Goal: Task Accomplishment & Management: Use online tool/utility

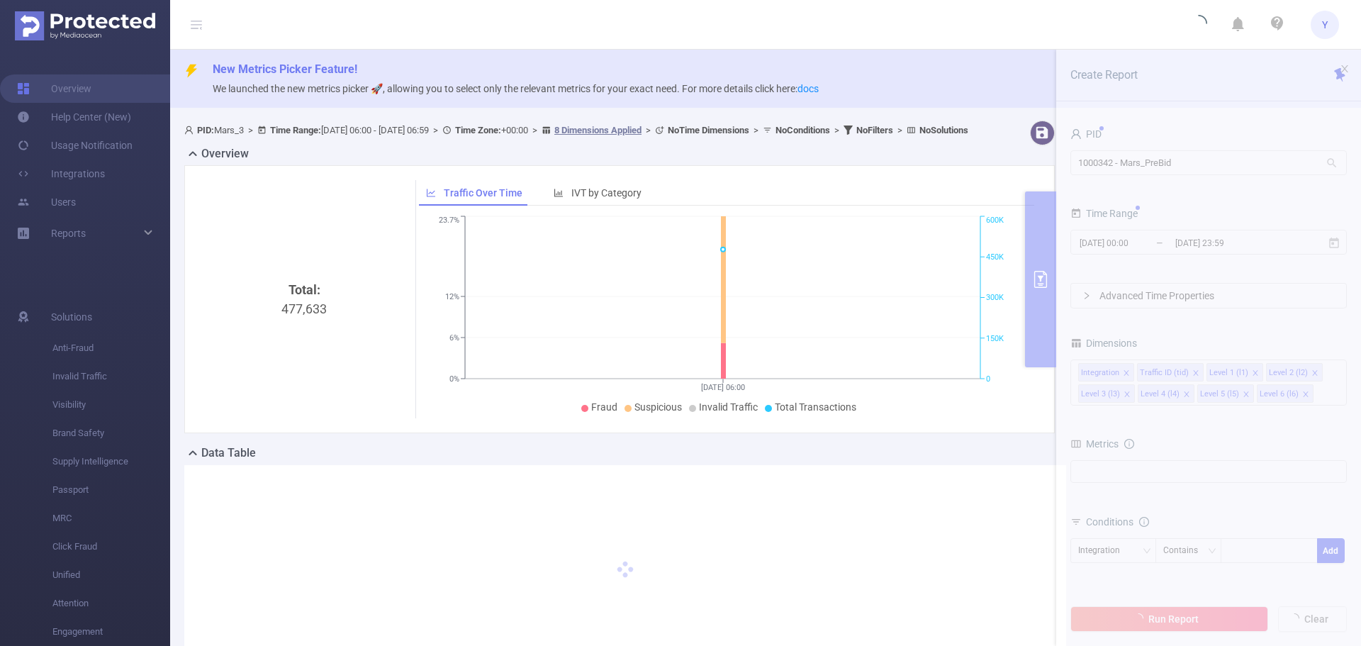
type input "[DATE] 06:00"
type input "[DATE] 06:59"
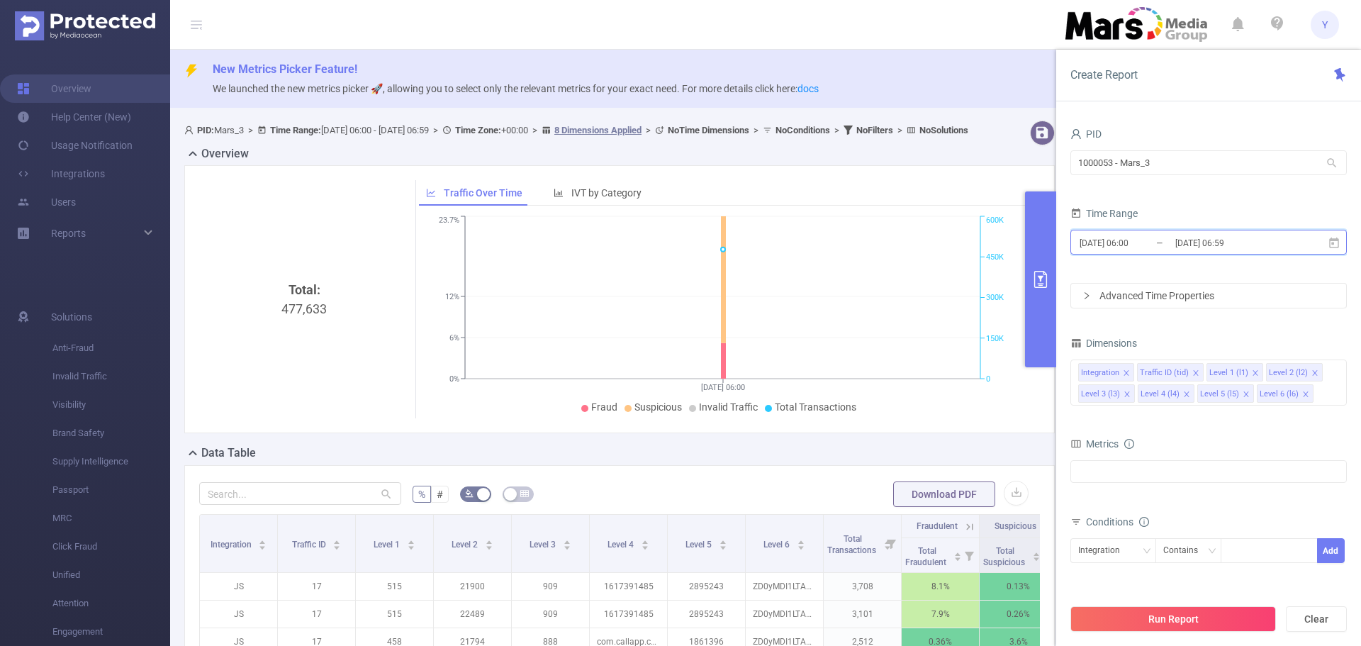
click at [1335, 247] on icon at bounding box center [1334, 242] width 10 height 11
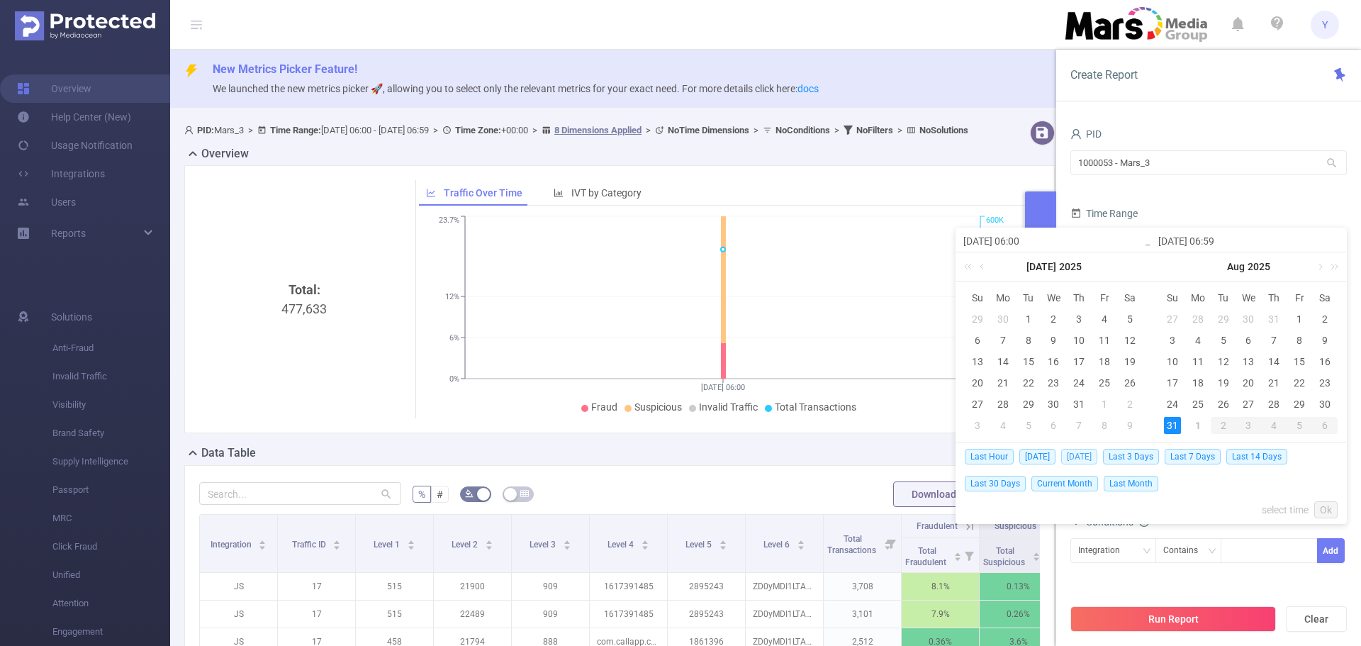
click at [1085, 456] on span "[DATE]" at bounding box center [1079, 457] width 36 height 16
type input "2025-08-31 00:00"
type input "[DATE] 23:59"
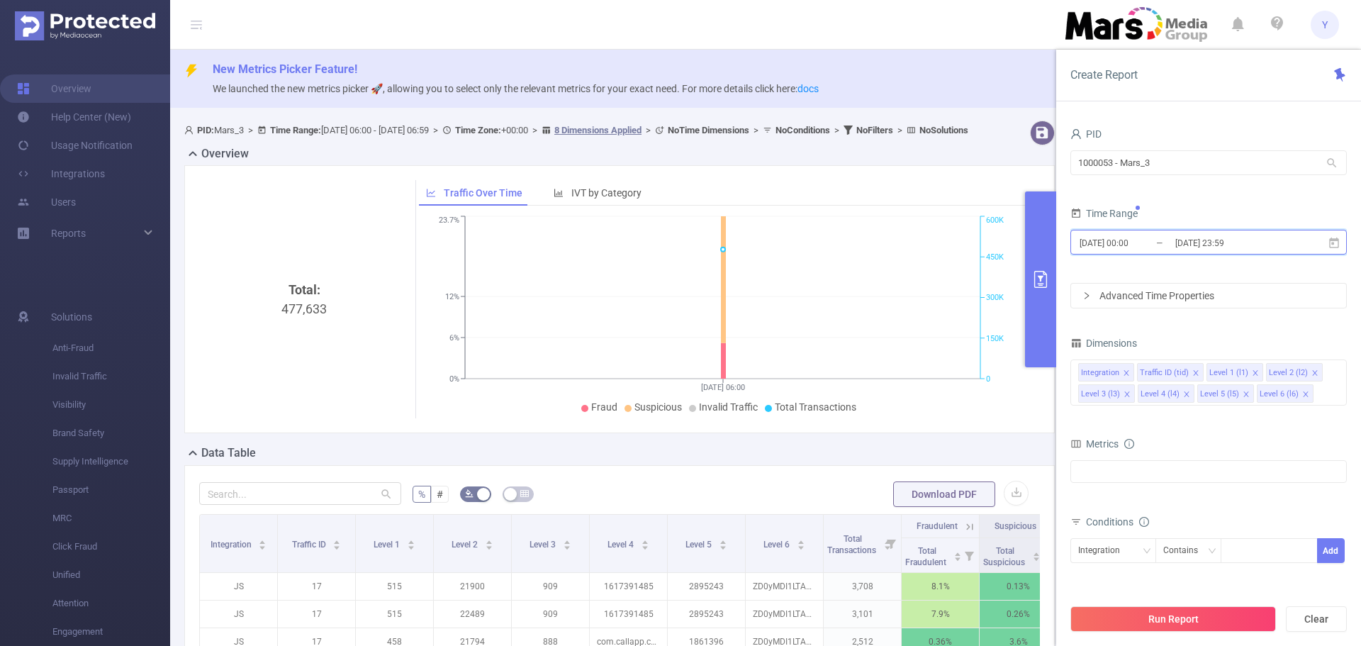
click at [1283, 231] on span "2025-08-31 00:00 _ 2025-08-31 23:59" at bounding box center [1209, 242] width 277 height 25
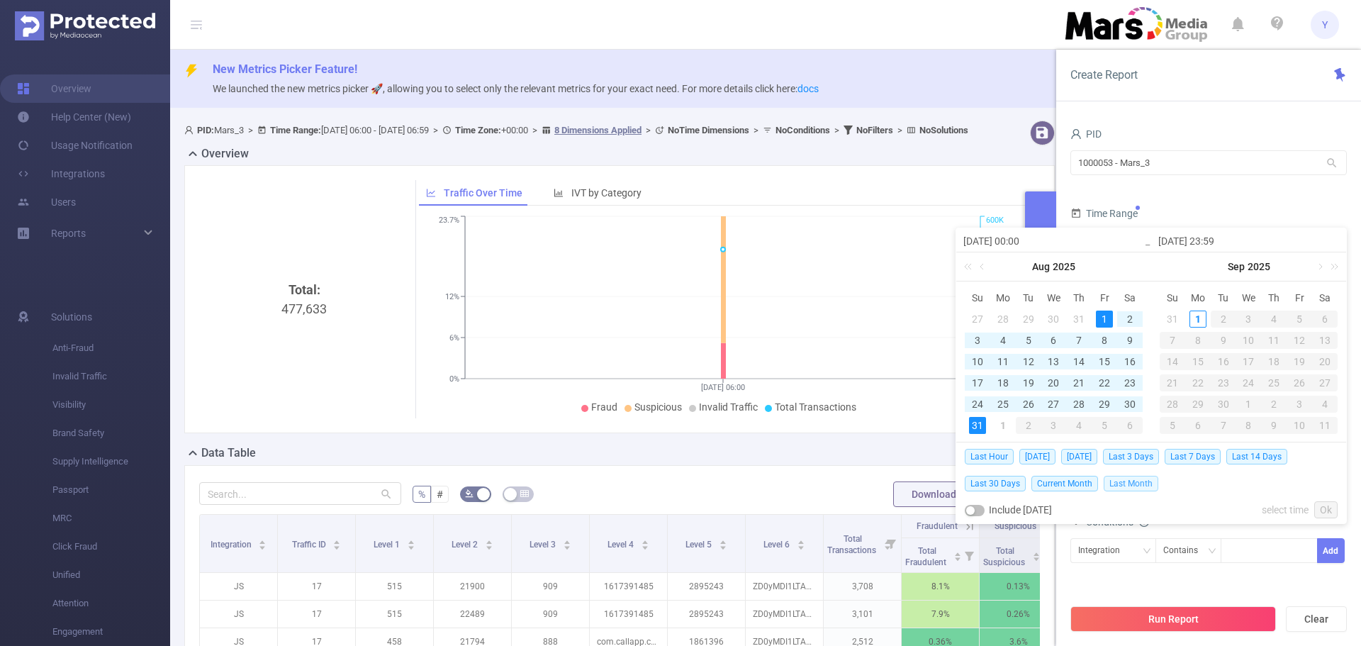
click at [1141, 486] on span "Last Month" at bounding box center [1131, 484] width 55 height 16
type input "[DATE] 00:00"
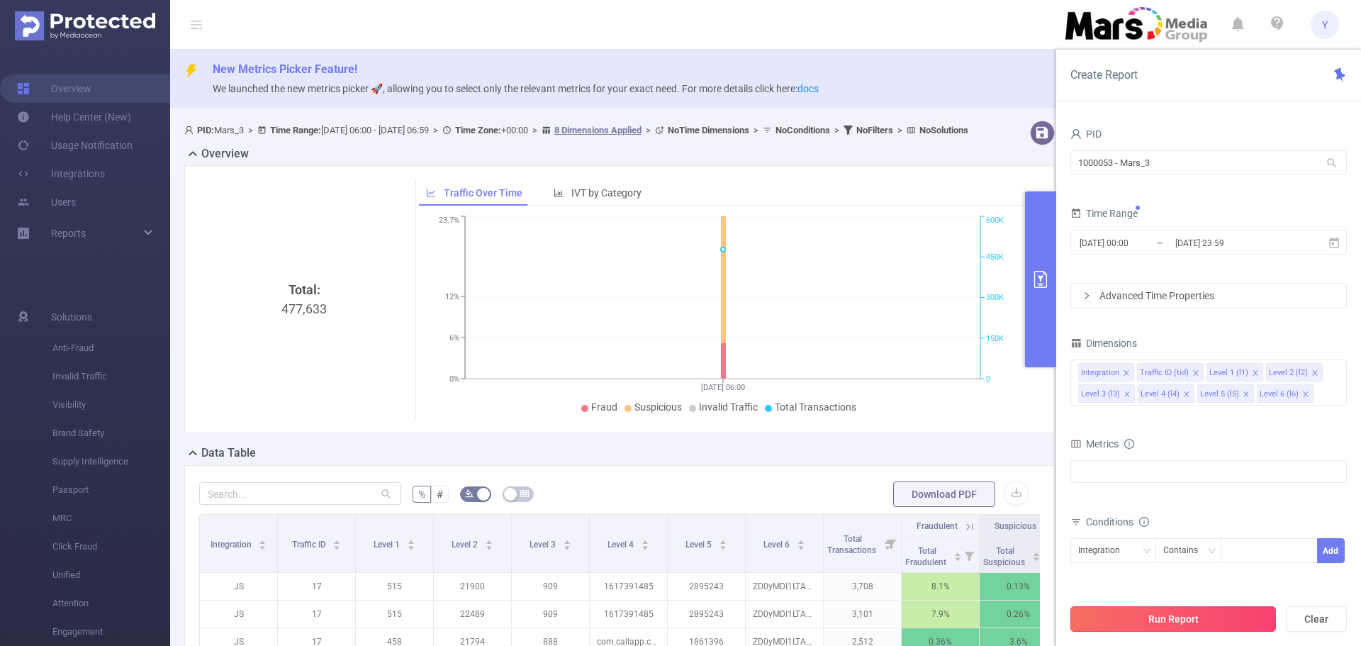
click at [1172, 620] on button "Run Report" at bounding box center [1174, 619] width 206 height 26
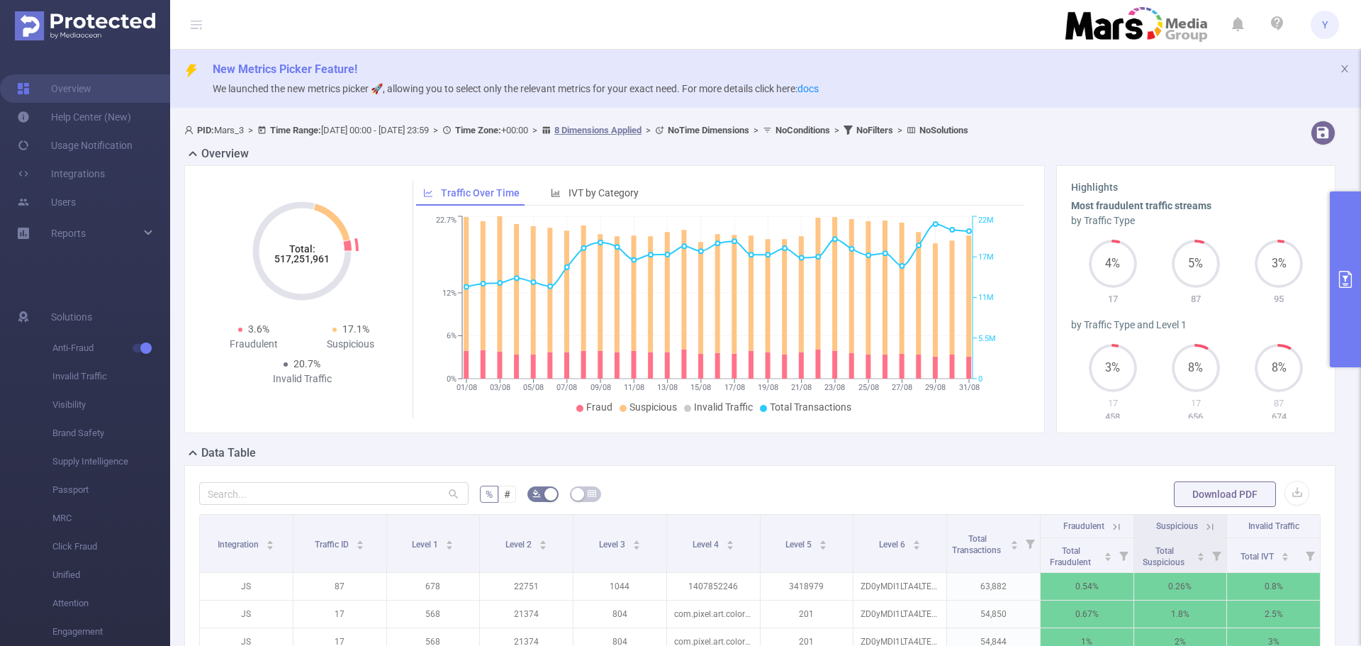
click at [295, 259] on tspan "517,251,961" at bounding box center [301, 258] width 55 height 11
click at [298, 259] on tspan "517,251,961" at bounding box center [301, 258] width 55 height 11
copy tspan "517,251,961"
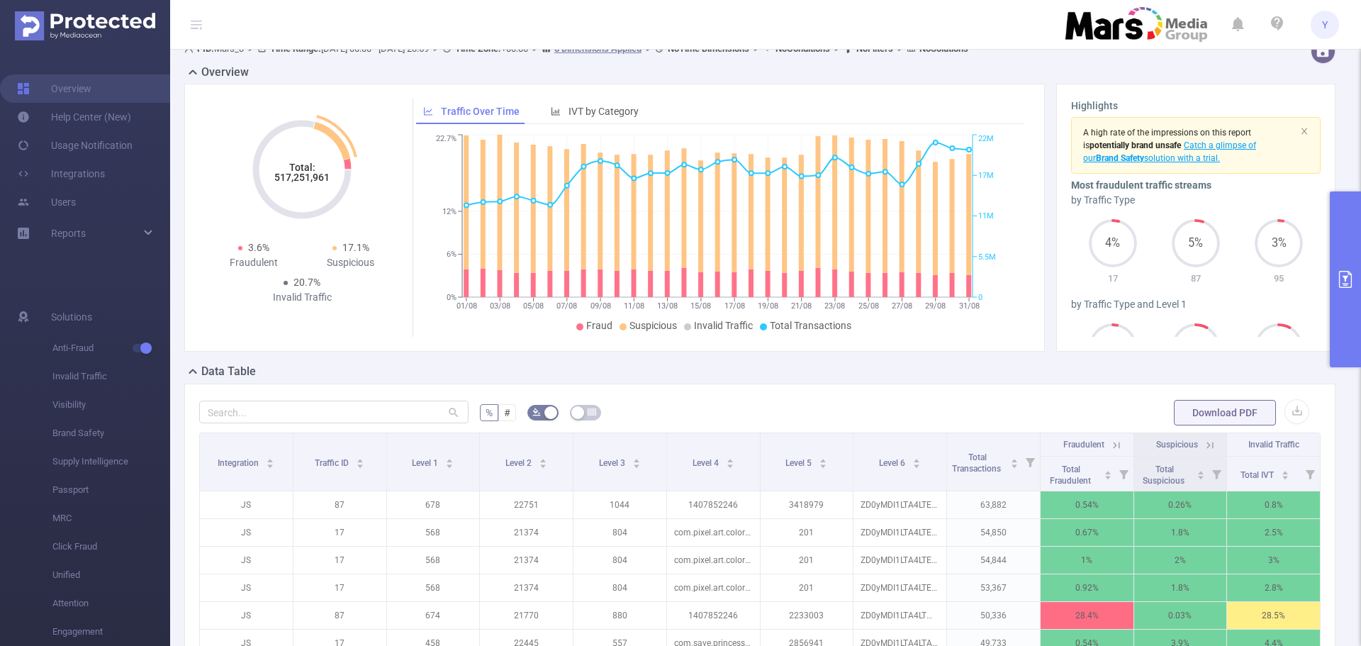
scroll to position [60, 0]
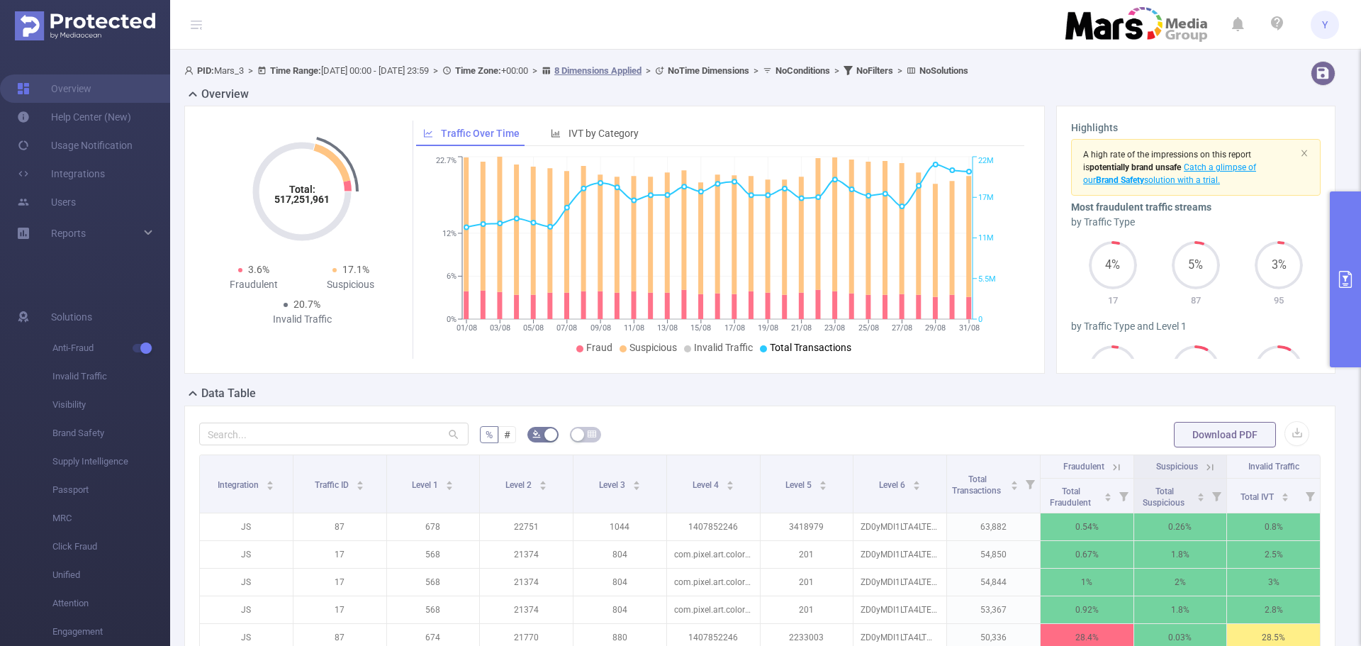
click at [1334, 230] on button "primary" at bounding box center [1345, 279] width 31 height 176
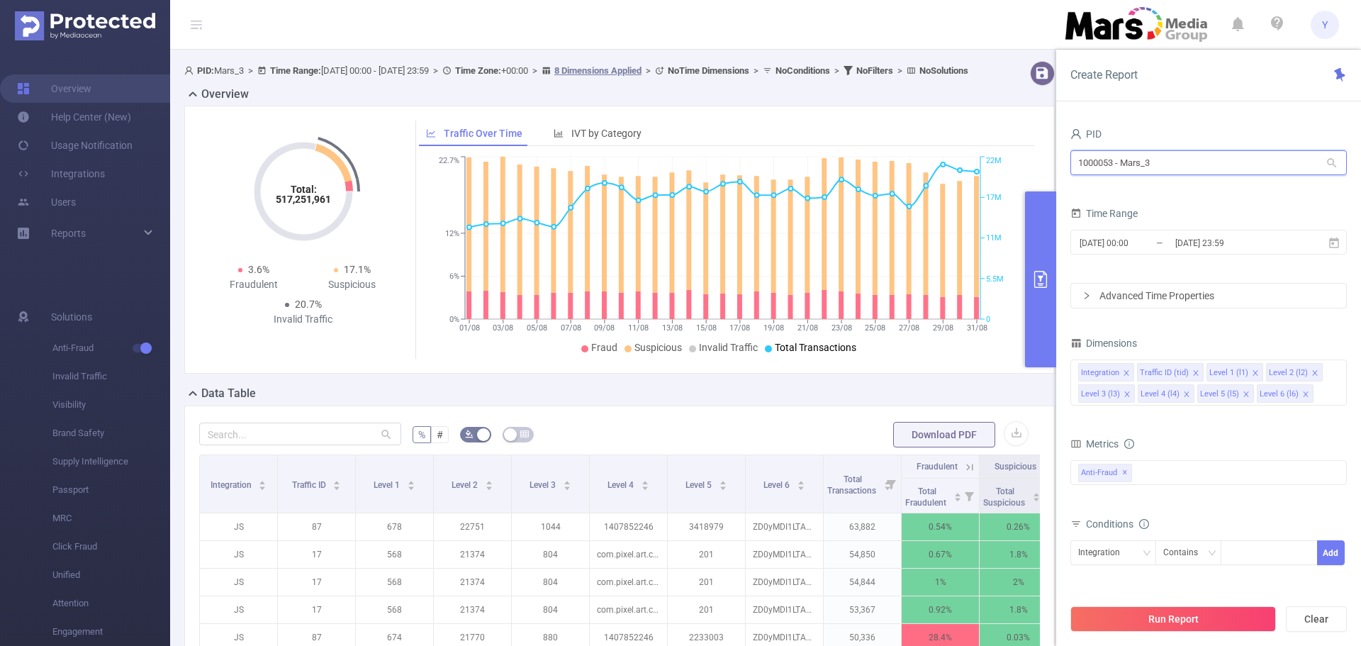
drag, startPoint x: 1225, startPoint y: 157, endPoint x: 861, endPoint y: 189, distance: 365.1
click at [876, 189] on section "PID: Mars_3 > Time Range: 2025-08-01 00:00 - 2025-08-31 23:59 > Time Zone: +00:…" at bounding box center [765, 492] width 1191 height 874
click at [1154, 191] on li "1000083 - MarsMedia" at bounding box center [1209, 192] width 277 height 23
click at [1190, 622] on button "Run Report" at bounding box center [1174, 619] width 206 height 26
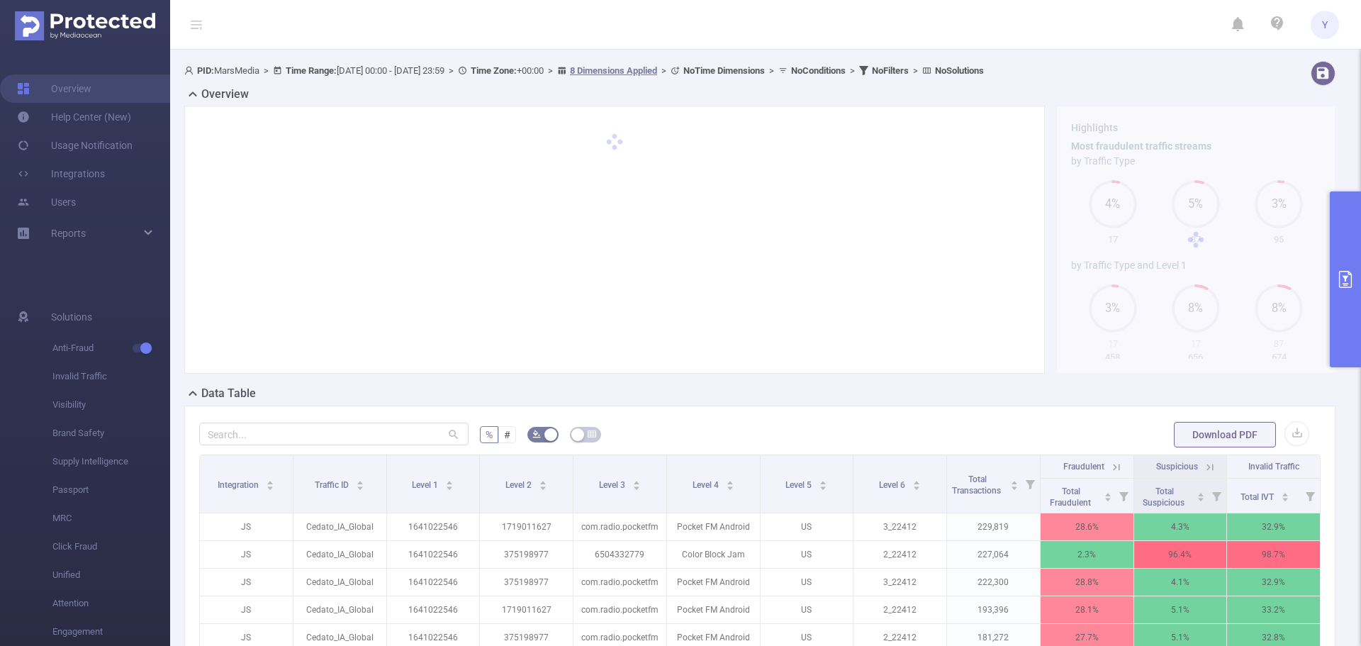
click at [1334, 251] on button "primary" at bounding box center [1345, 279] width 31 height 176
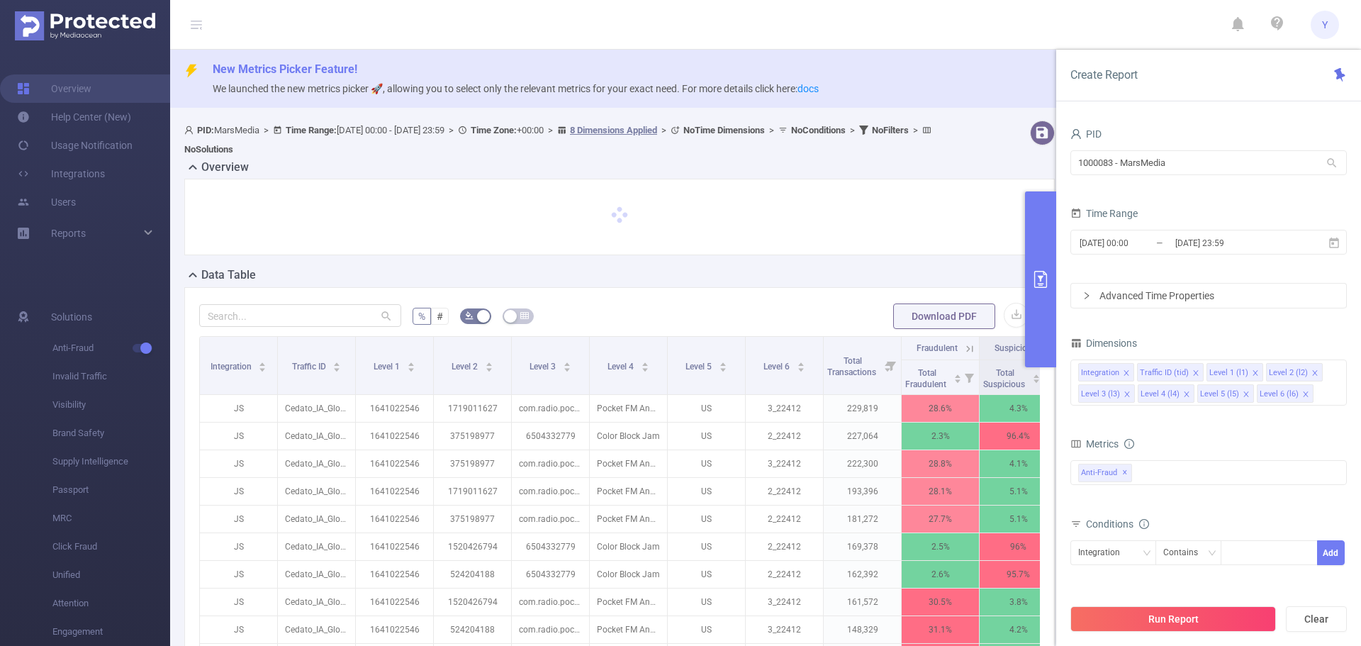
click at [594, 276] on div "Data Table" at bounding box center [625, 277] width 882 height 20
drag, startPoint x: 622, startPoint y: 301, endPoint x: 704, endPoint y: 293, distance: 82.6
click at [627, 297] on div "% # Download PDF Integration Traffic ID Level 1 Level 2 Level 3 Level 4 Level 5…" at bounding box center [619, 535] width 871 height 496
click at [1200, 616] on button "Run Report" at bounding box center [1174, 619] width 206 height 26
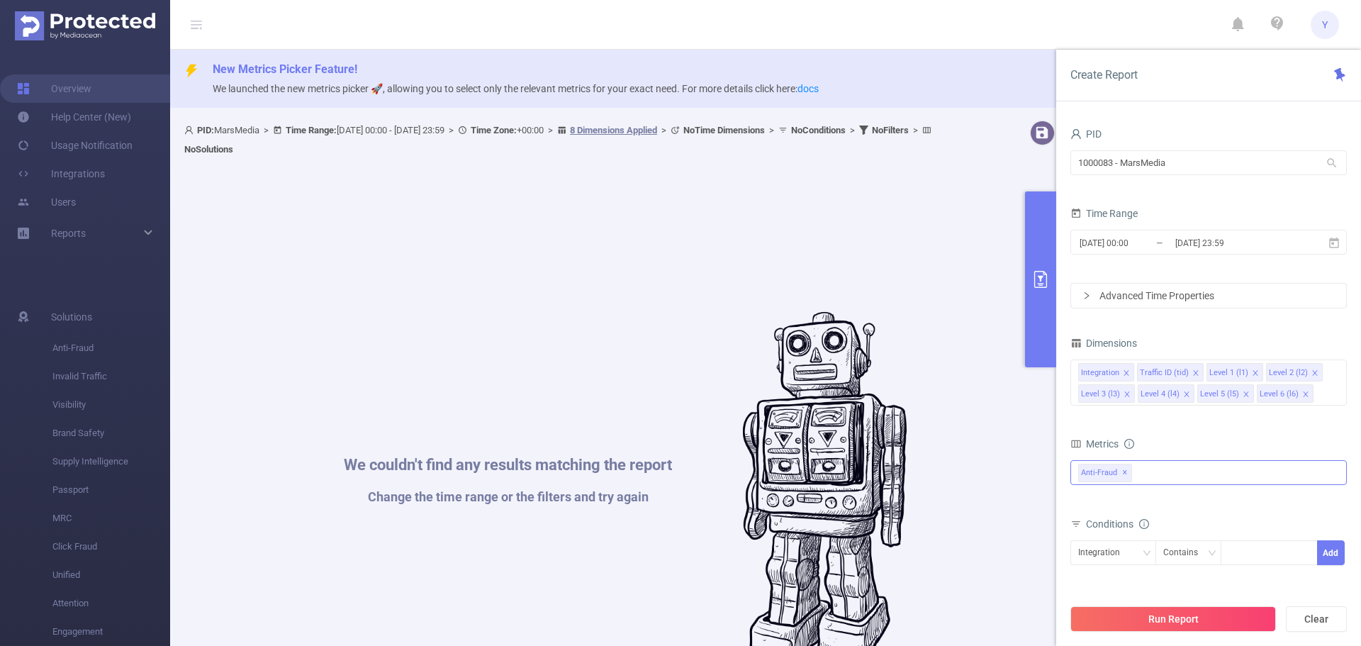
click at [1126, 474] on span "✕" at bounding box center [1125, 472] width 6 height 17
click at [1175, 614] on button "Run Report" at bounding box center [1174, 619] width 206 height 26
drag, startPoint x: 1202, startPoint y: 161, endPoint x: 676, endPoint y: 160, distance: 526.8
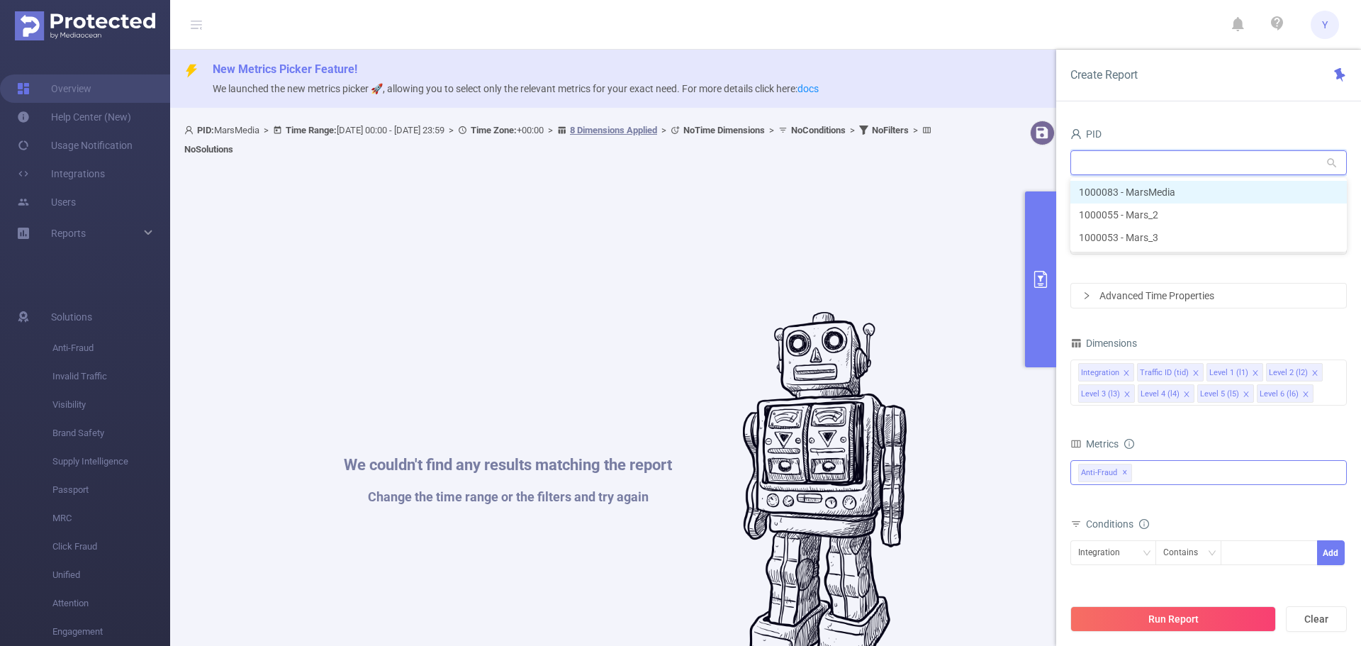
click at [1178, 189] on li "1000083 - MarsMedia" at bounding box center [1209, 192] width 277 height 23
type input "1000083 - MarsMedia"
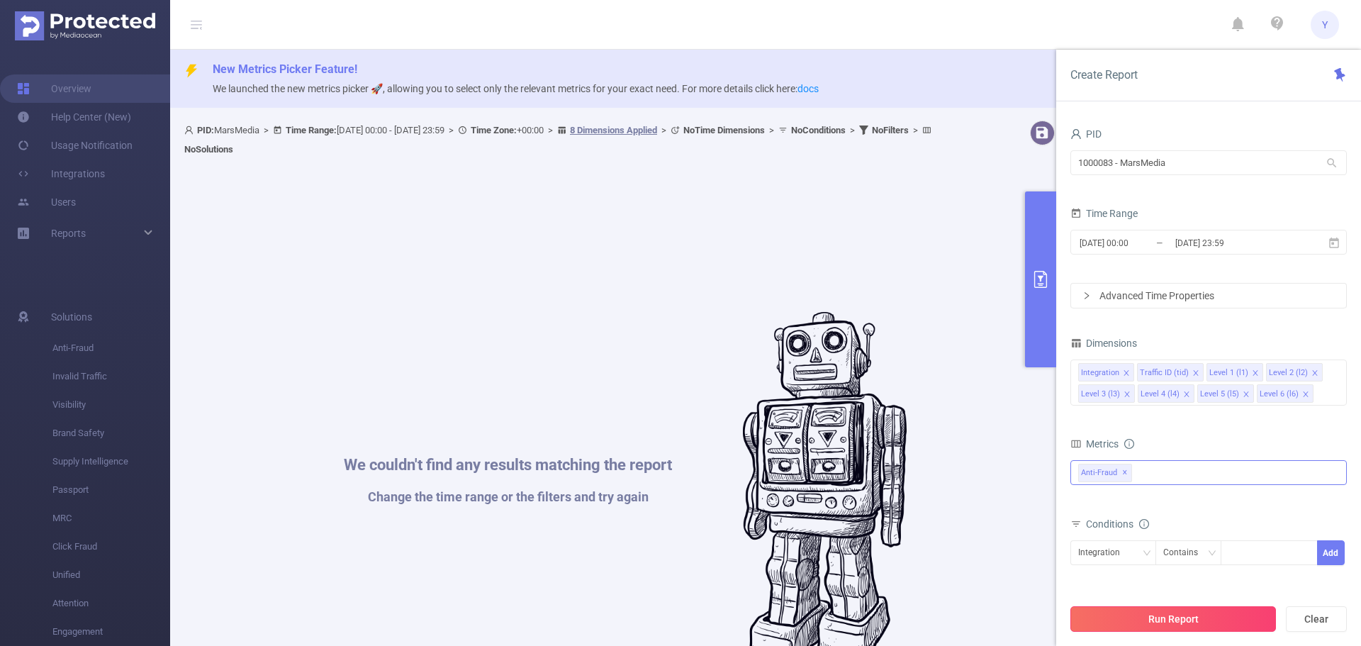
click at [1233, 613] on button "Run Report" at bounding box center [1174, 619] width 206 height 26
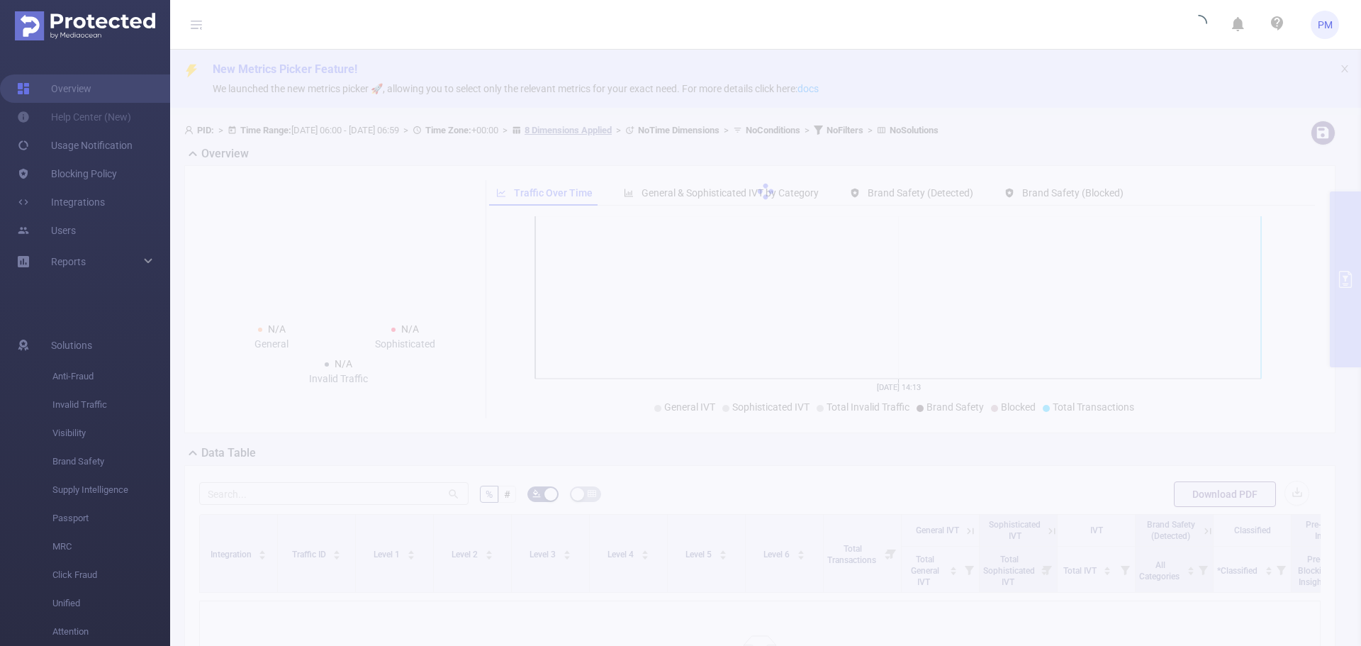
click at [1335, 26] on span "PM" at bounding box center [1325, 25] width 28 height 28
click at [1212, 81] on span "Logout" at bounding box center [1209, 83] width 28 height 10
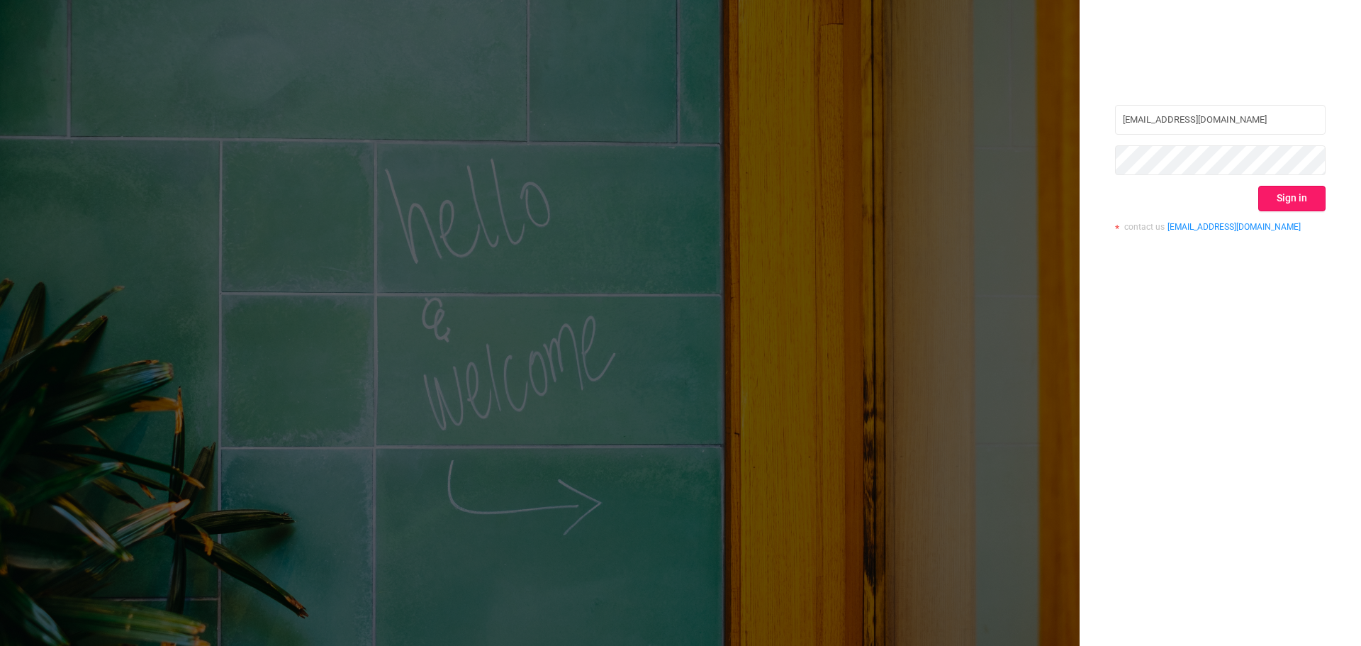
click at [1297, 196] on button "Sign in" at bounding box center [1291, 199] width 67 height 26
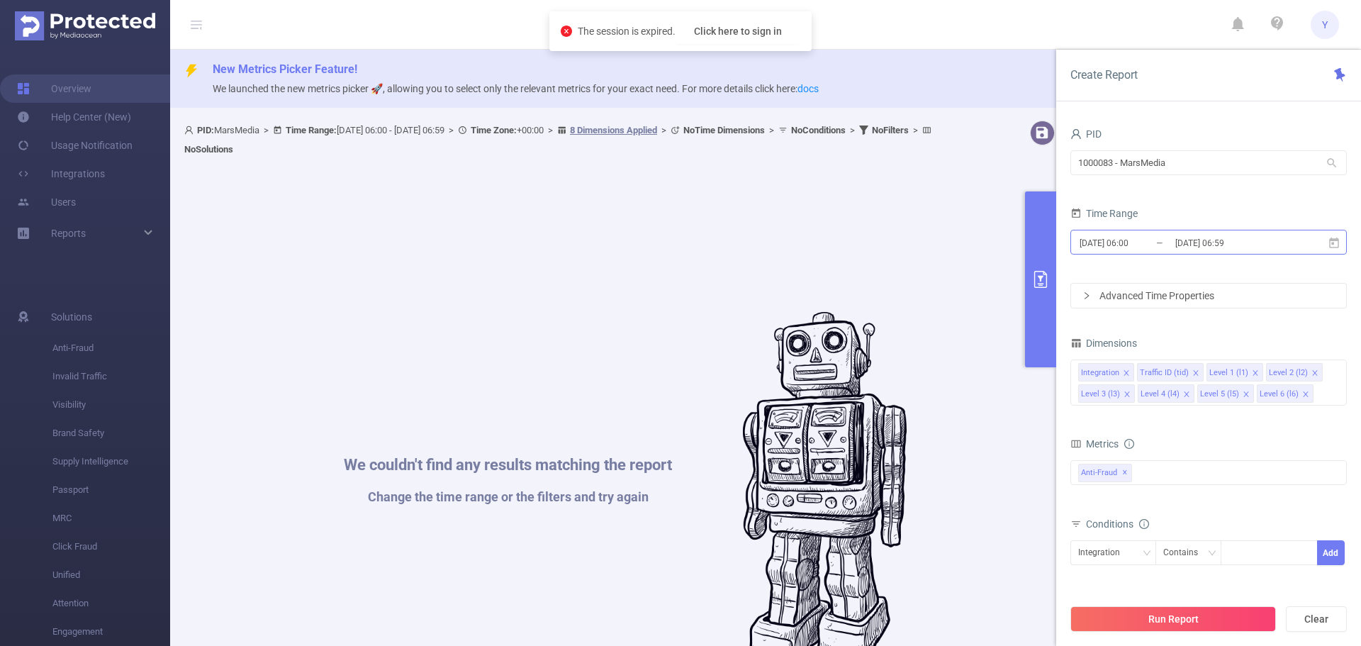
click at [1285, 242] on input "[DATE] 06:59" at bounding box center [1231, 242] width 115 height 19
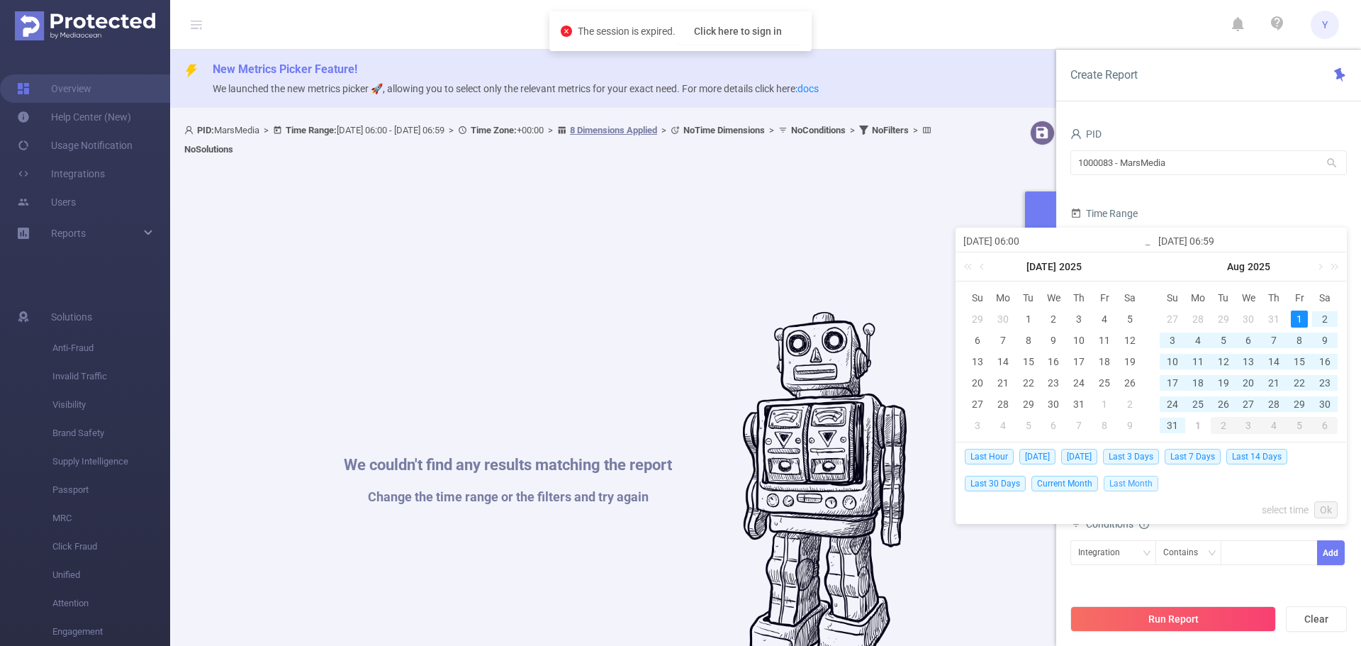
click at [1128, 479] on span "Last Month" at bounding box center [1131, 484] width 55 height 16
type input "[DATE] 00:00"
type input "[DATE] 23:59"
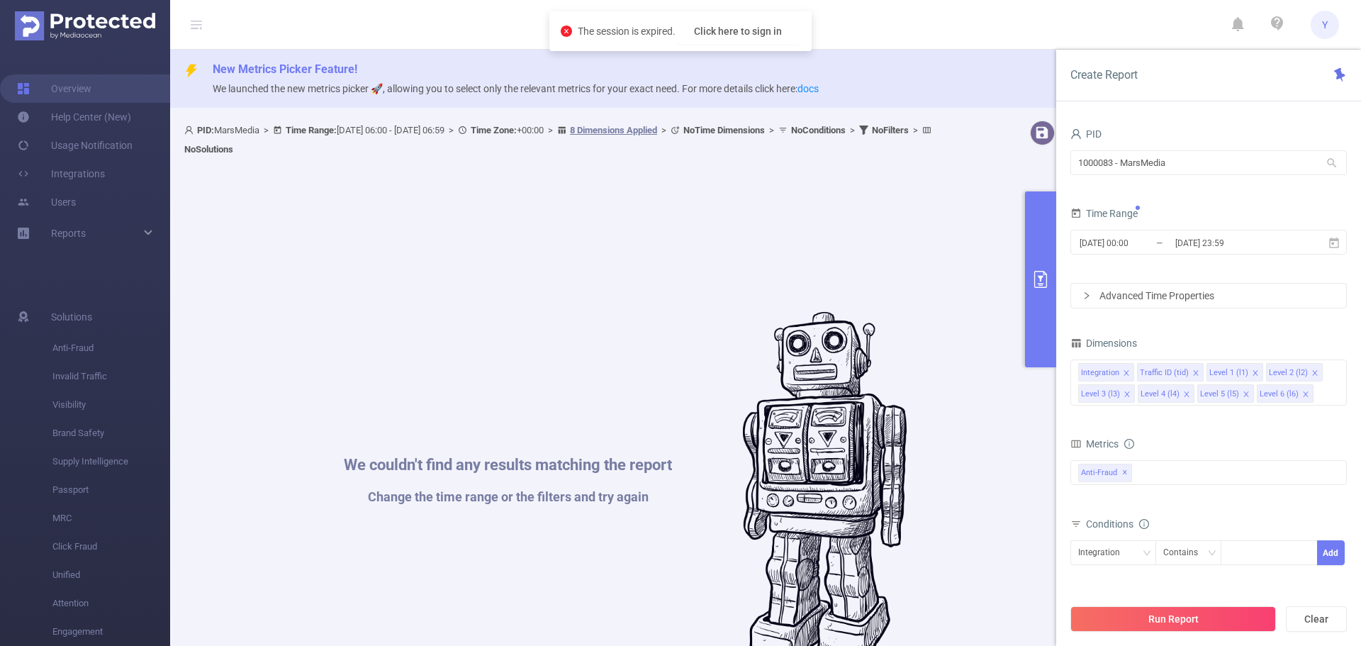
click at [1175, 601] on div "Run Report Clear" at bounding box center [1208, 619] width 305 height 54
click at [1177, 608] on button "Run Report" at bounding box center [1174, 619] width 206 height 26
click at [533, 452] on div "We couldn't find any results matching the report Change the time range or the f…" at bounding box center [625, 489] width 868 height 646
click at [536, 453] on div "We couldn't find any results matching the report Change the time range or the f…" at bounding box center [625, 489] width 868 height 646
click at [546, 438] on div "We couldn't find any results matching the report Change the time range or the f…" at bounding box center [625, 489] width 868 height 646
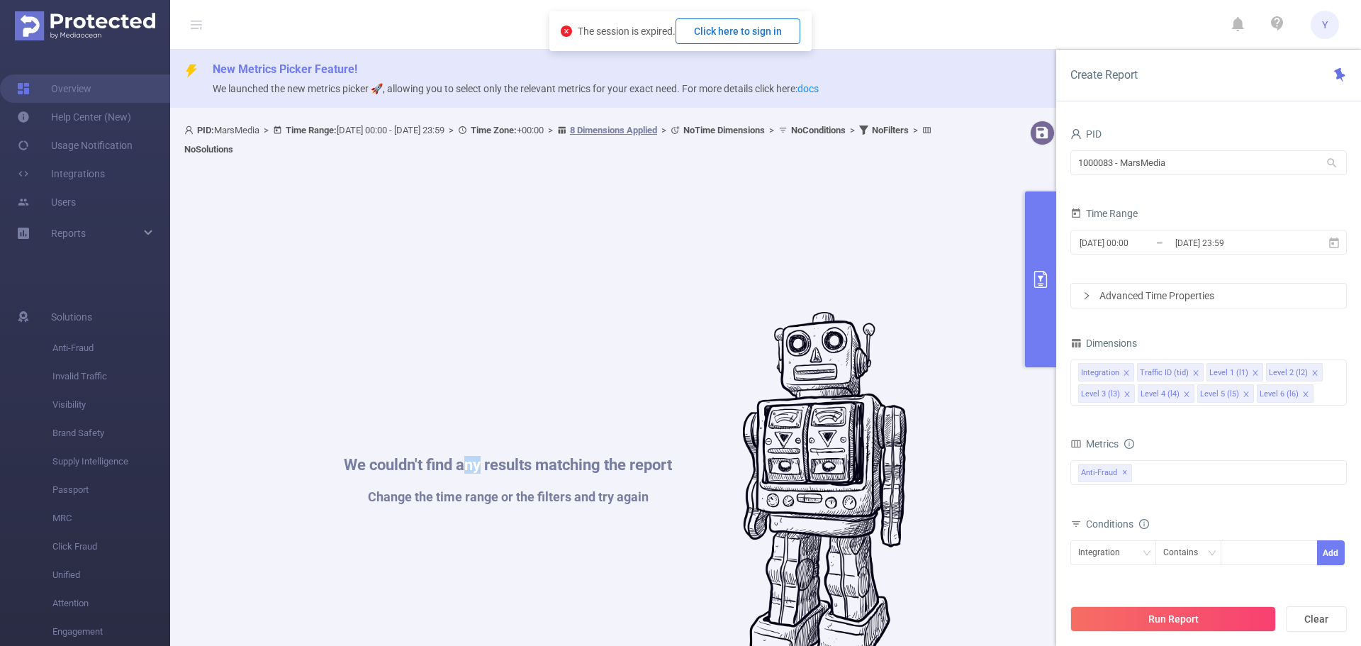
click at [719, 28] on button "Click here to sign in" at bounding box center [738, 31] width 125 height 26
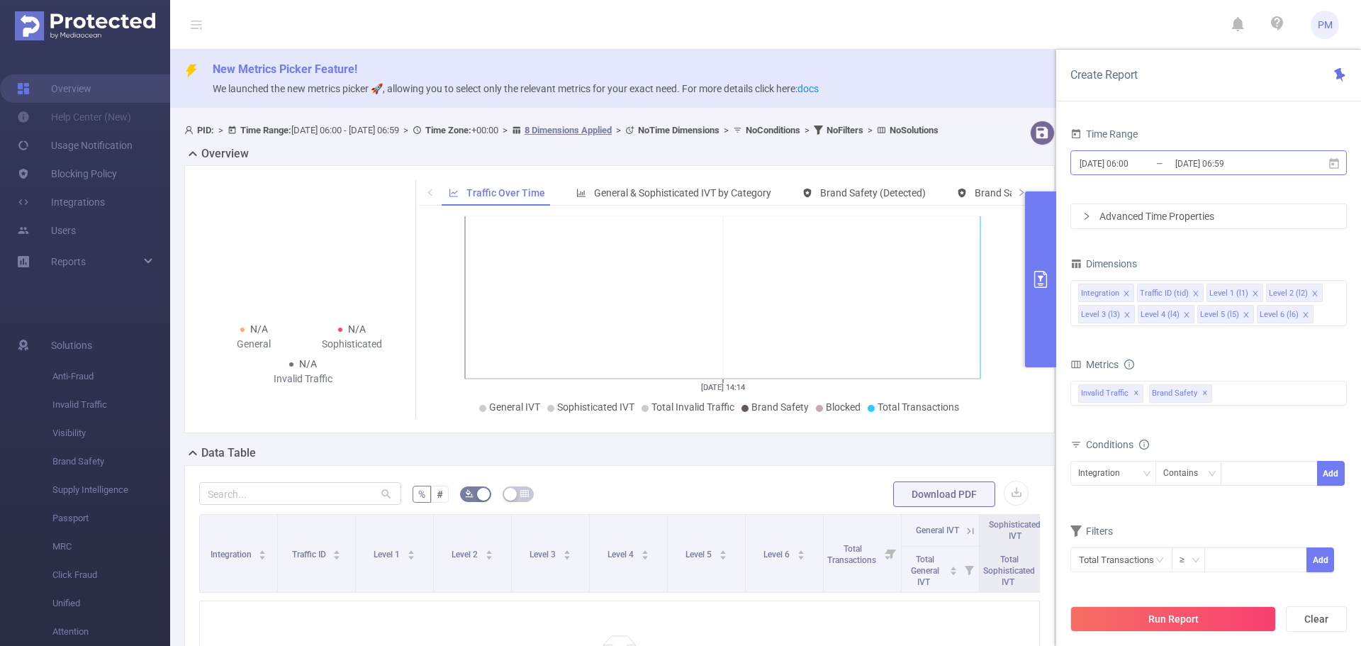
click at [1263, 163] on input "2025-07-13 06:59" at bounding box center [1231, 163] width 115 height 19
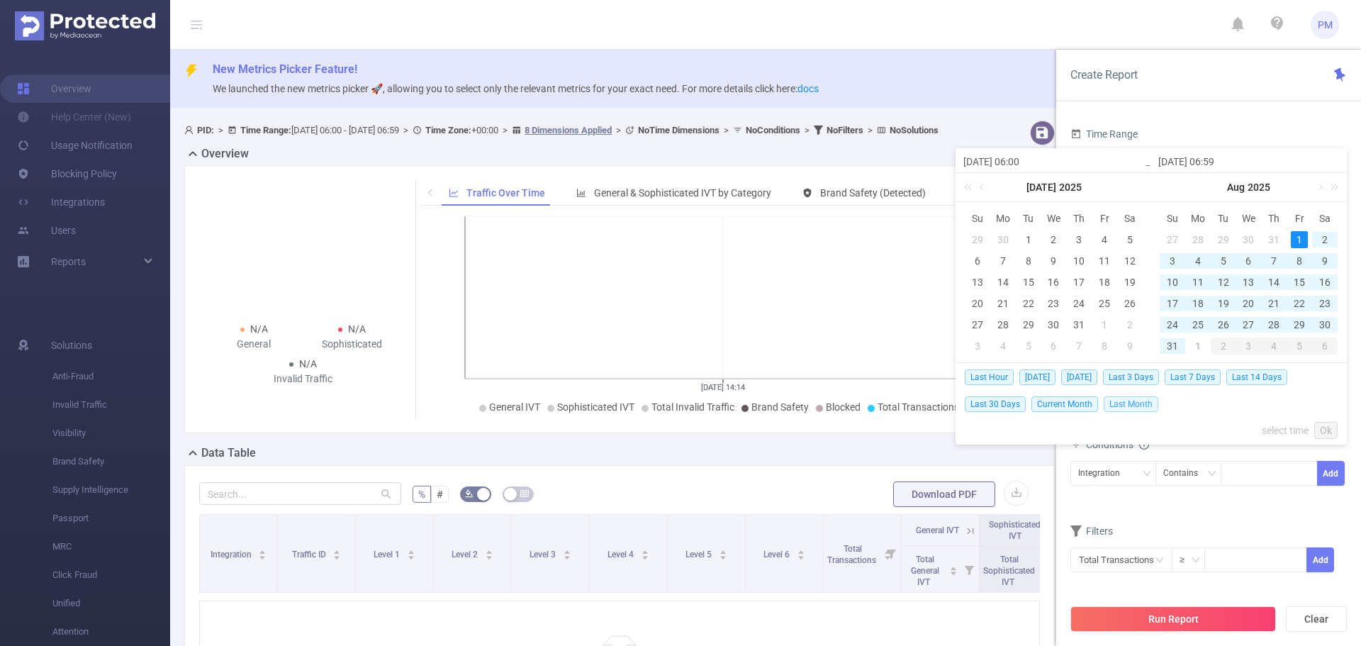
click at [1116, 404] on span "Last Month" at bounding box center [1131, 404] width 55 height 16
type input "2025-08-01 00:00"
type input "[DATE] 23:59"
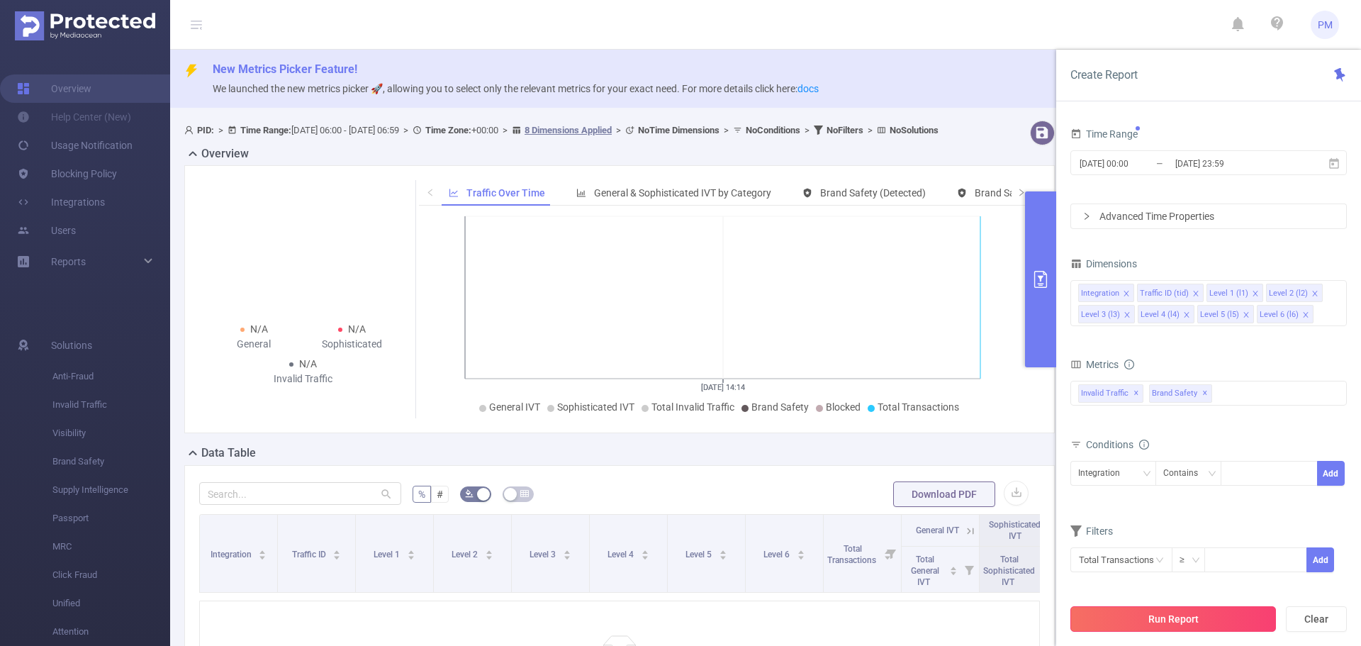
click at [1115, 613] on button "Run Report" at bounding box center [1174, 619] width 206 height 26
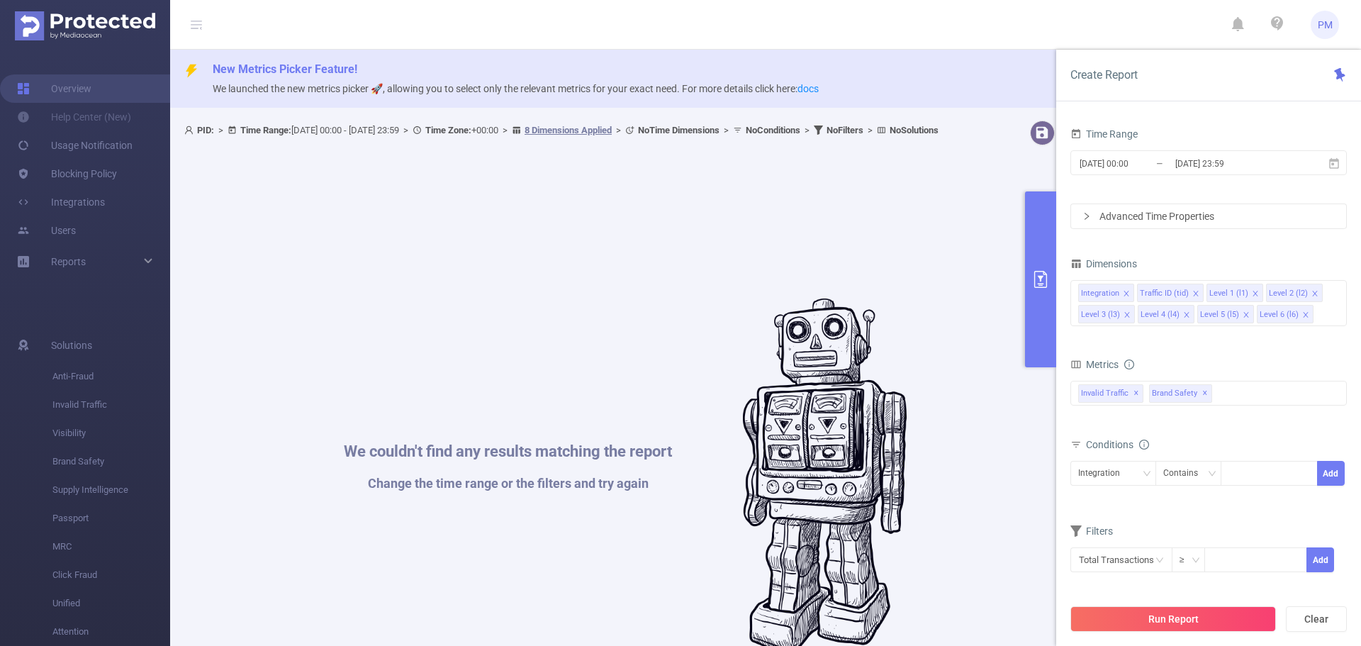
click at [1278, 114] on div "Time Range 2025-08-01 00:00 _ 2025-08-31 23:59 Advanced Time Properties Dimensi…" at bounding box center [1208, 390] width 305 height 561
click at [1202, 393] on span "✕" at bounding box center [1205, 393] width 6 height 17
click at [1135, 393] on span "✕" at bounding box center [1137, 393] width 6 height 17
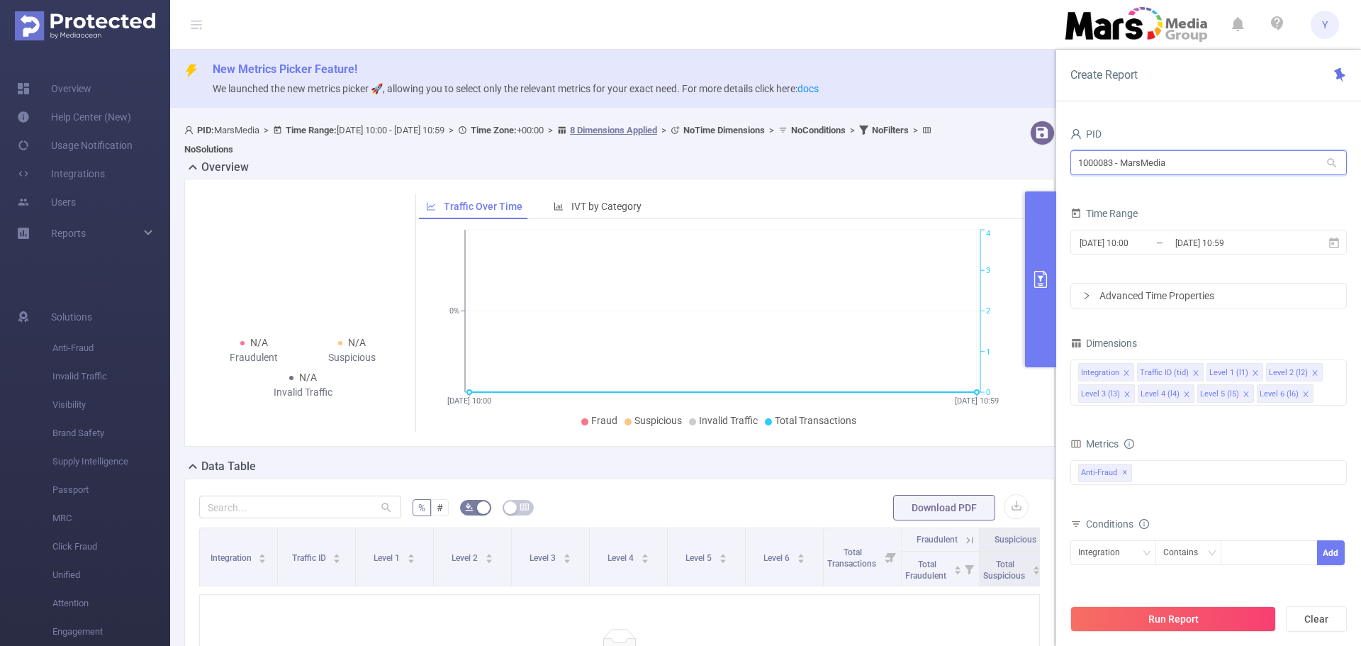
drag, startPoint x: 1205, startPoint y: 167, endPoint x: 1230, endPoint y: 171, distance: 25.9
click at [1219, 170] on input "1000083 - MarsMedia" at bounding box center [1209, 162] width 277 height 25
click at [1277, 248] on input "[DATE] 10:59" at bounding box center [1231, 242] width 115 height 19
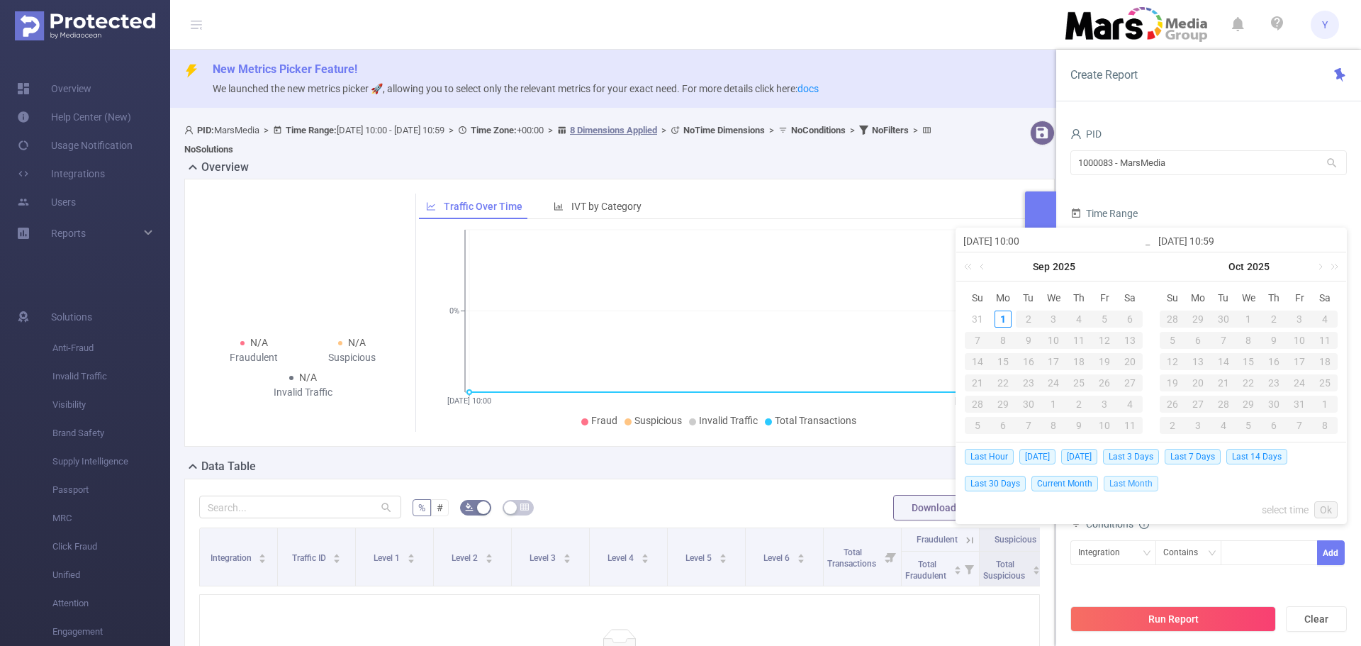
click at [1130, 481] on span "Last Month" at bounding box center [1131, 484] width 55 height 16
type input "2025-08-01 00:00"
type input "[DATE] 23:59"
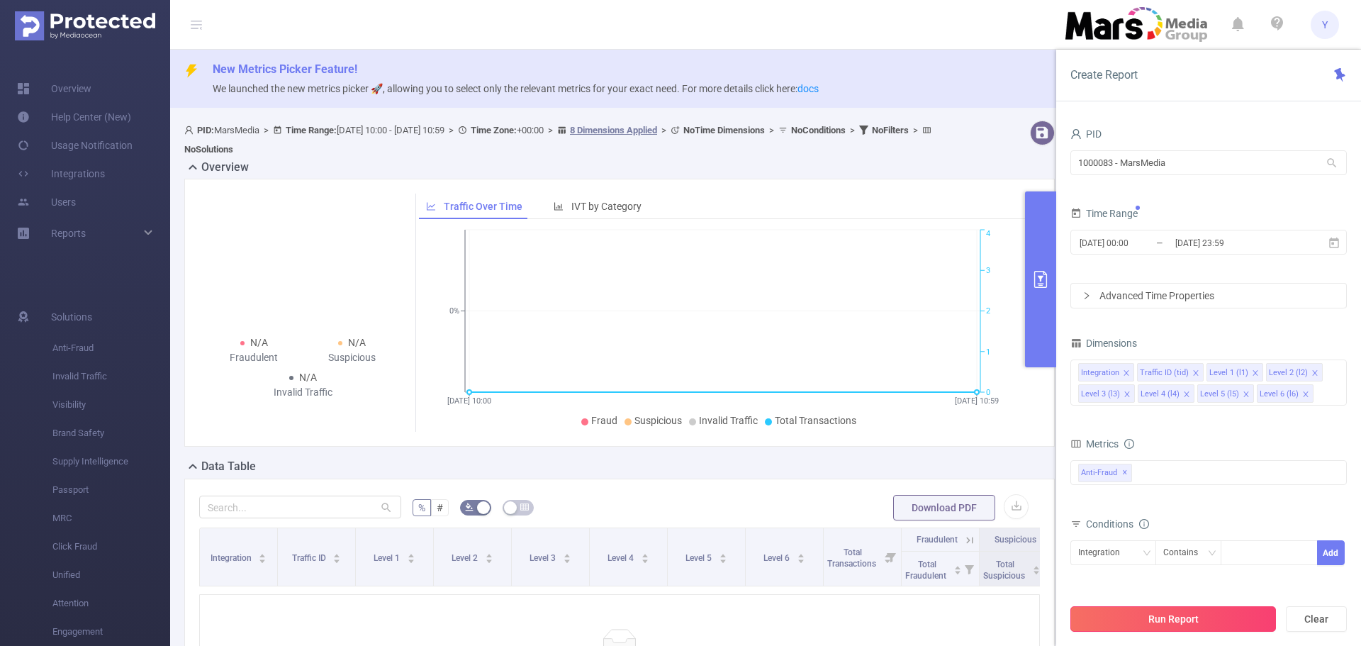
click at [1176, 615] on button "Run Report" at bounding box center [1174, 619] width 206 height 26
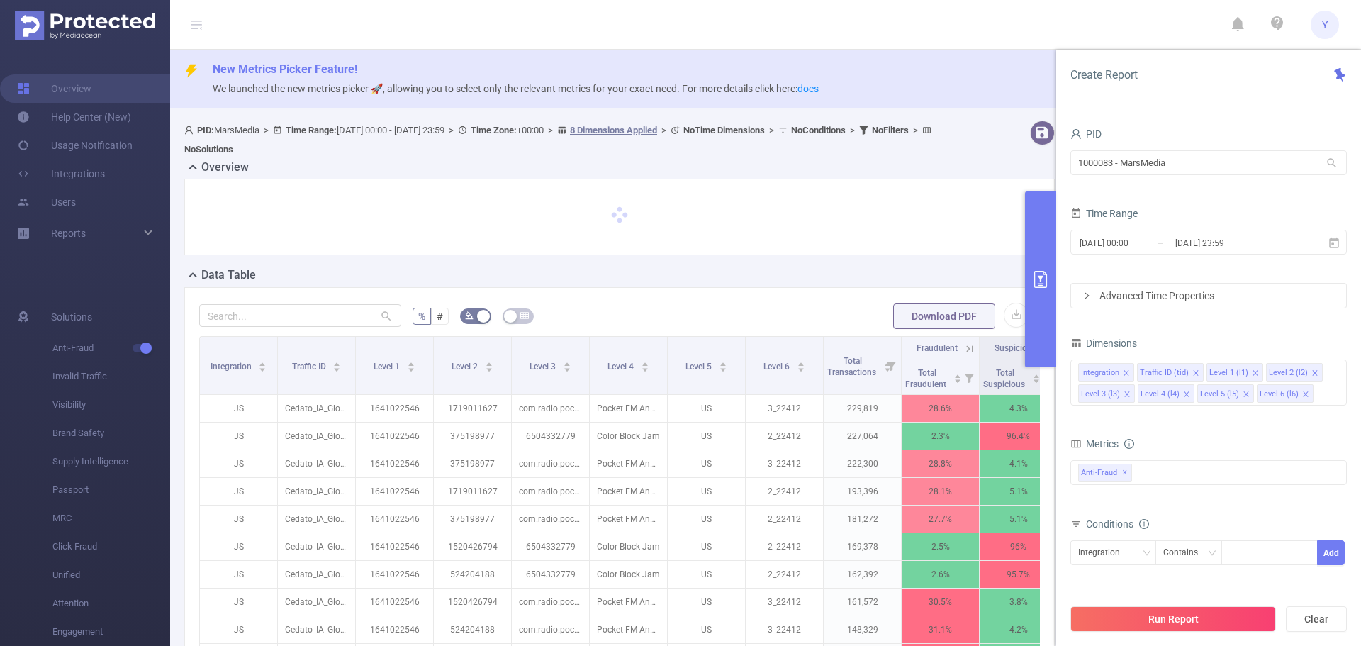
click at [673, 290] on div "% # Download PDF Integration Traffic ID Level 1 Level 2 Level 3 Level 4 Level 5…" at bounding box center [619, 535] width 871 height 496
click at [679, 289] on div "% # Download PDF Integration Traffic ID Level 1 Level 2 Level 3 Level 4 Level 5…" at bounding box center [619, 535] width 871 height 496
click at [1159, 618] on button "Run Report" at bounding box center [1174, 619] width 206 height 26
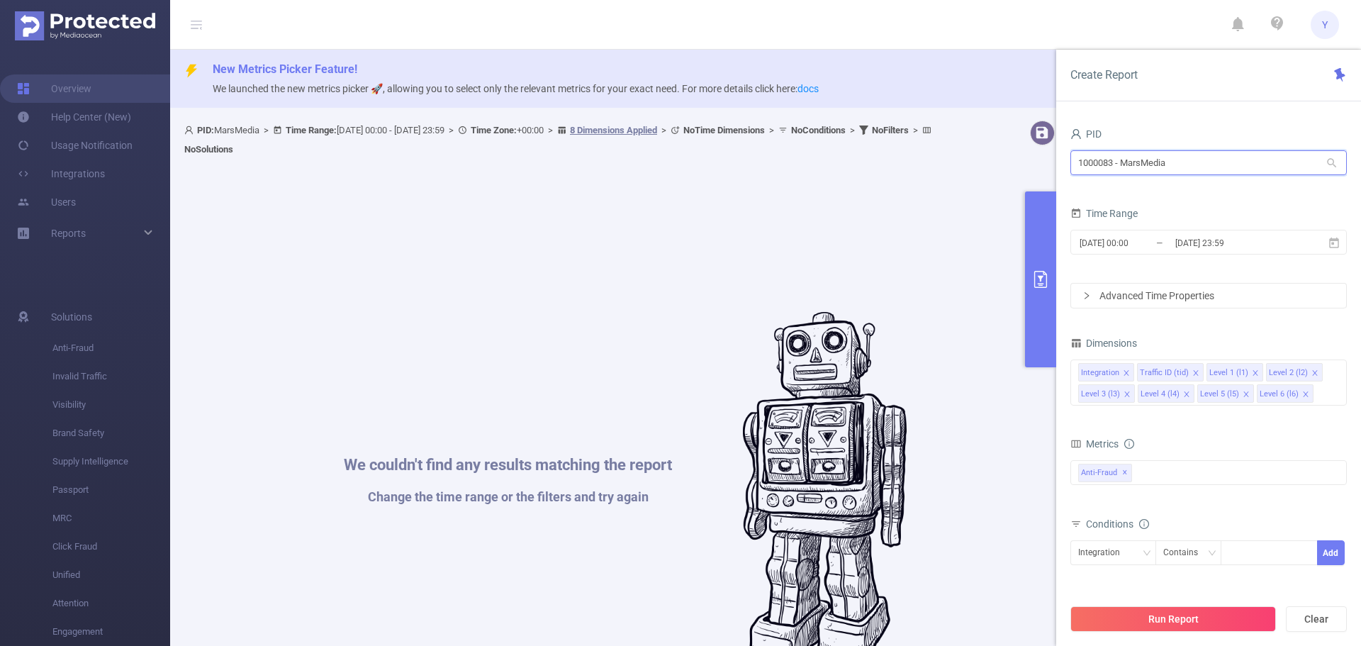
drag, startPoint x: 1203, startPoint y: 163, endPoint x: 723, endPoint y: 160, distance: 480.0
click at [1098, 232] on li "1000053 - Mars_3" at bounding box center [1209, 237] width 277 height 23
click at [1222, 621] on button "Run Report" at bounding box center [1174, 619] width 206 height 26
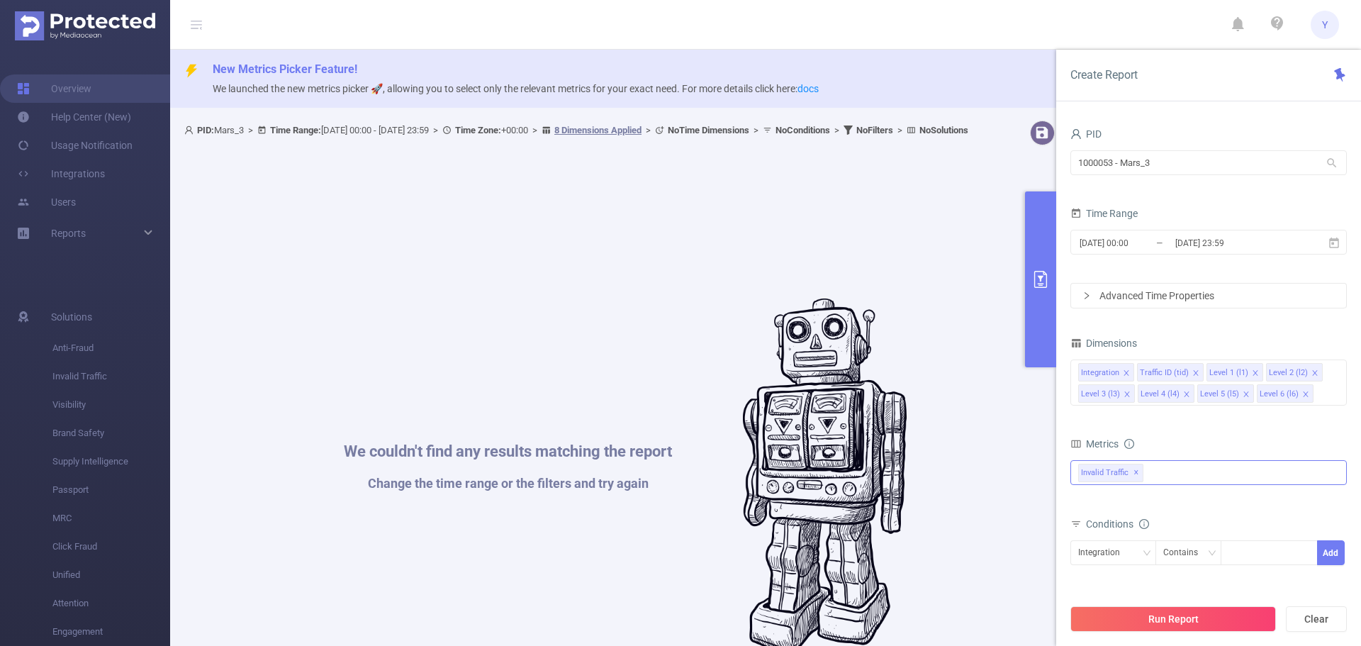
click at [1134, 476] on span "✕" at bounding box center [1137, 472] width 6 height 17
click at [1158, 617] on button "Run Report" at bounding box center [1174, 619] width 206 height 26
drag, startPoint x: 950, startPoint y: 107, endPoint x: 939, endPoint y: 119, distance: 16.1
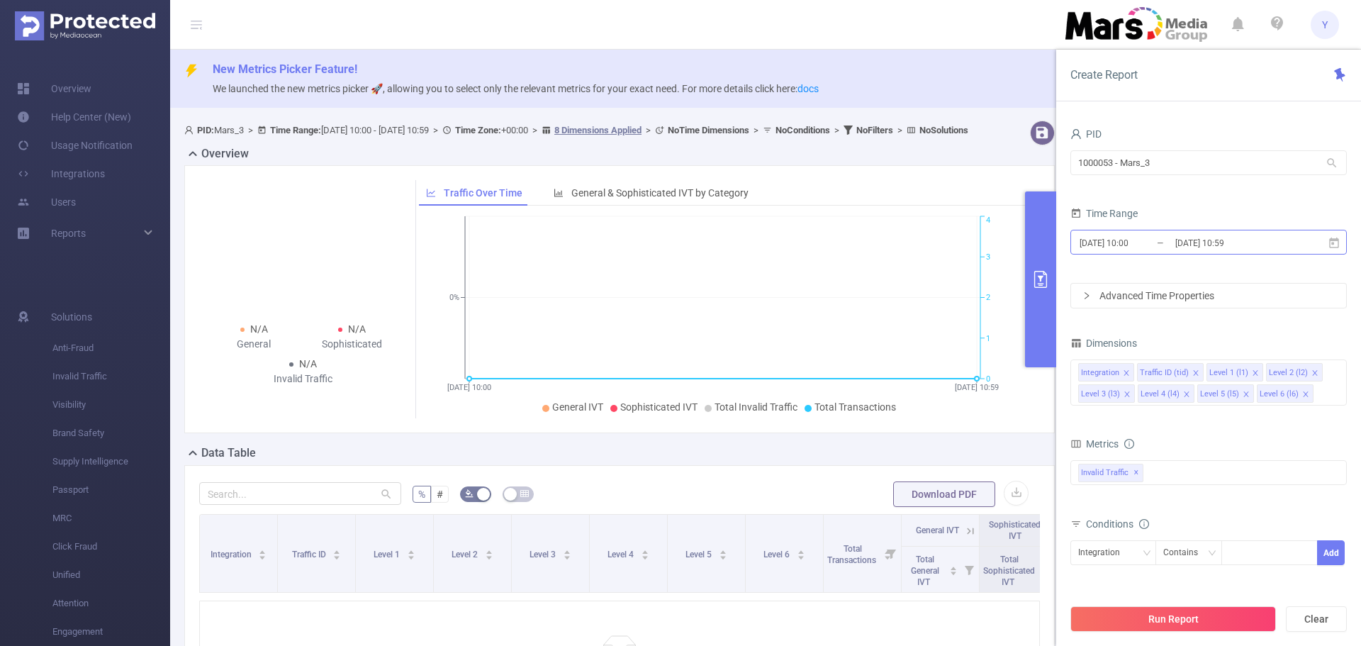
click at [1267, 242] on input "[DATE] 10:59" at bounding box center [1231, 242] width 115 height 19
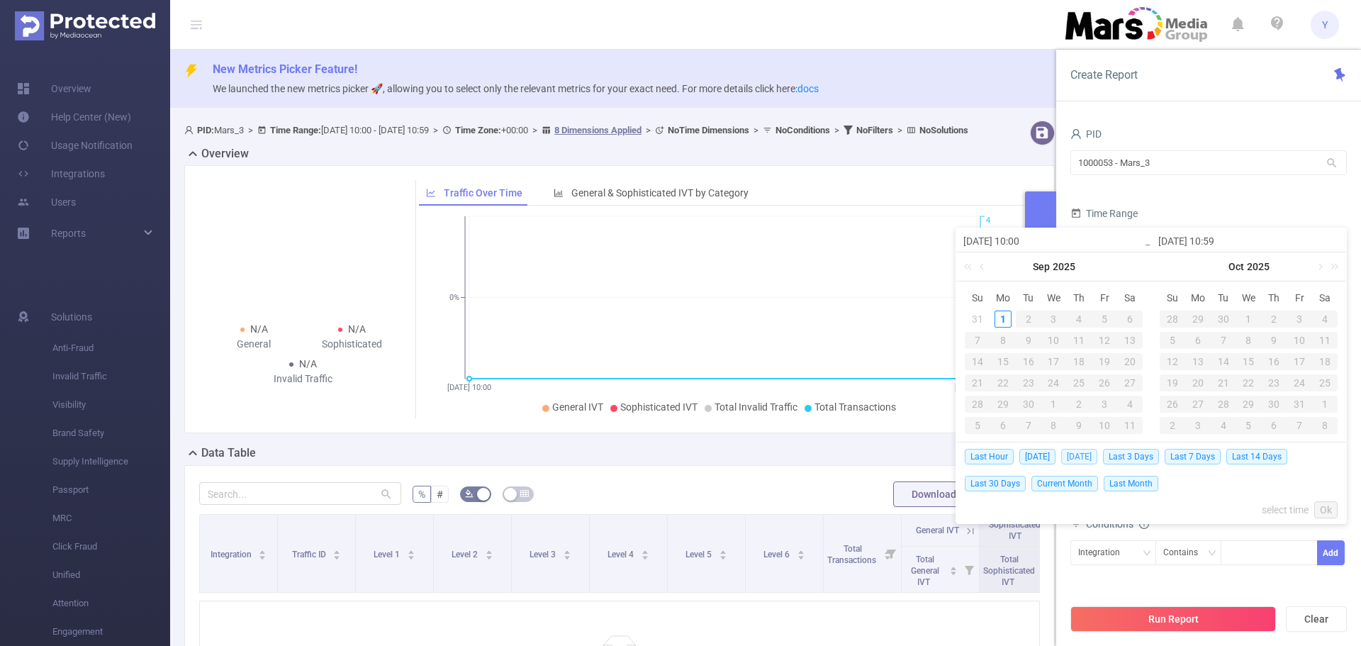
click at [1081, 454] on span "[DATE]" at bounding box center [1079, 457] width 36 height 16
type input "[DATE] 00:00"
type input "[DATE] 23:59"
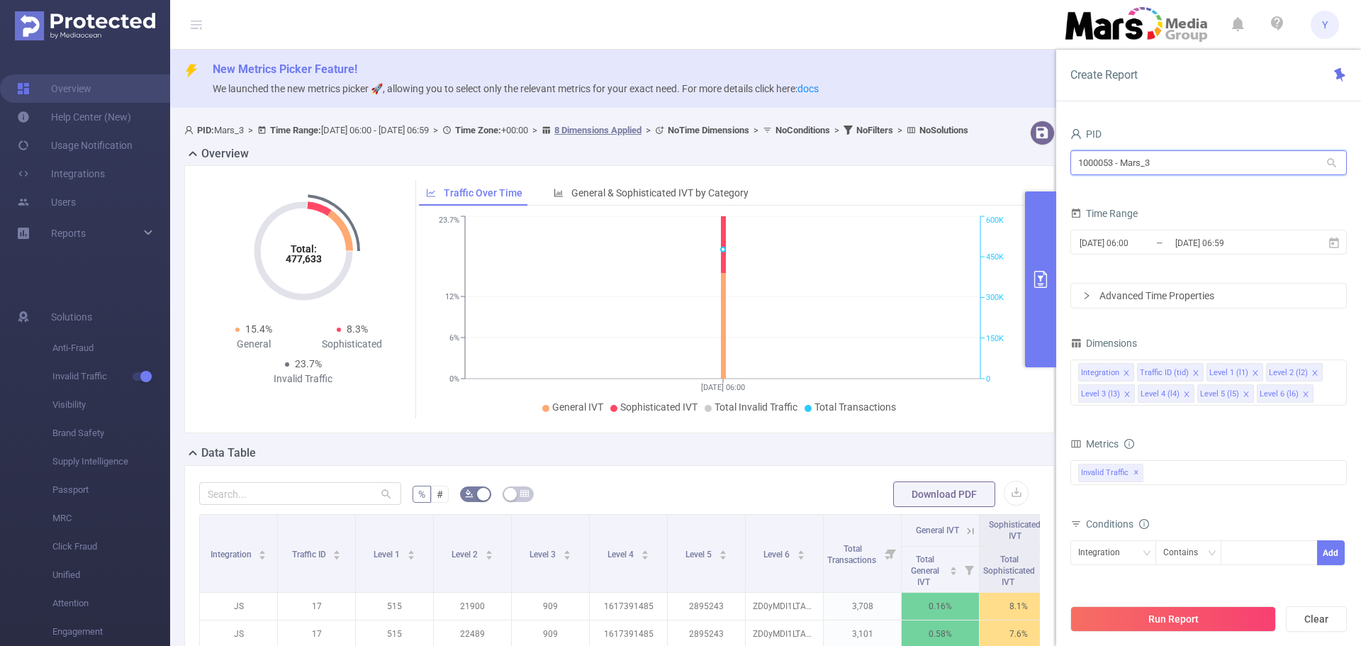
drag, startPoint x: 1134, startPoint y: 167, endPoint x: 781, endPoint y: 164, distance: 353.1
click at [915, 174] on section "PID: Mars_3 > Time Range: [DATE] 06:00 - [DATE] 06:59 > Time Zone: +00:00 > 8 D…" at bounding box center [765, 555] width 1191 height 880
click at [1124, 189] on li "1000083 - MarsMedia" at bounding box center [1209, 192] width 277 height 23
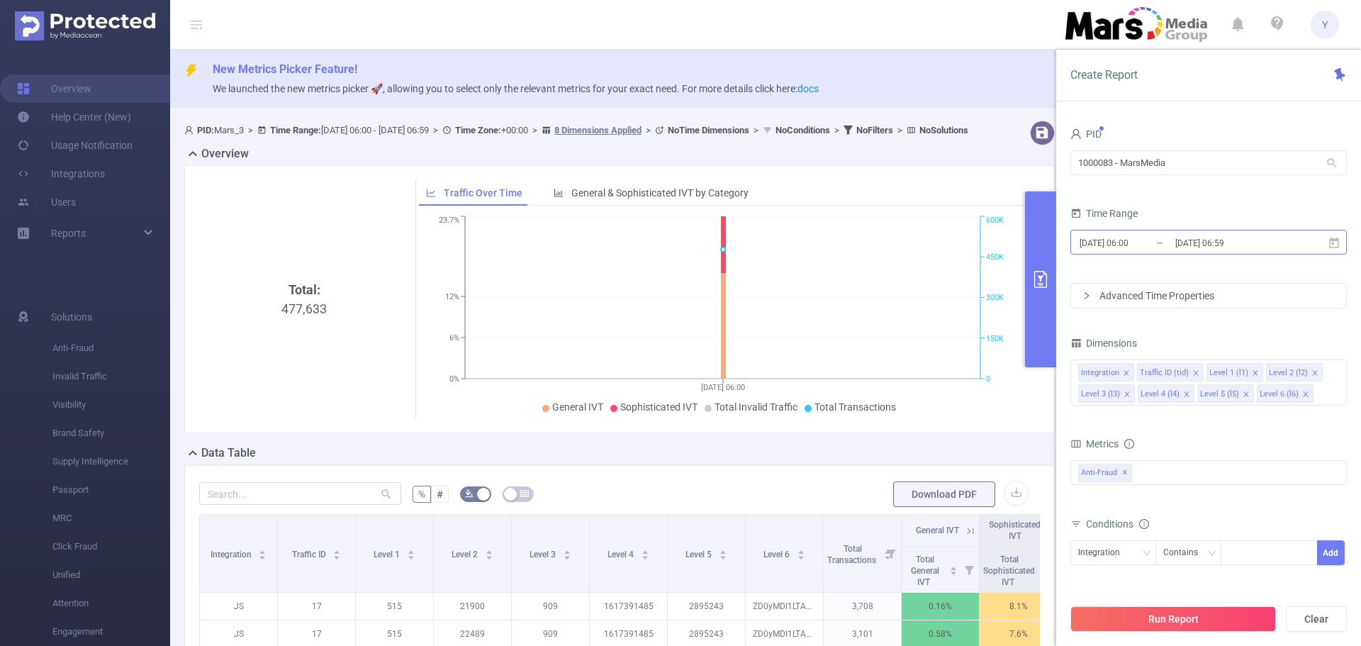
click at [1263, 242] on input "[DATE] 06:59" at bounding box center [1231, 242] width 115 height 19
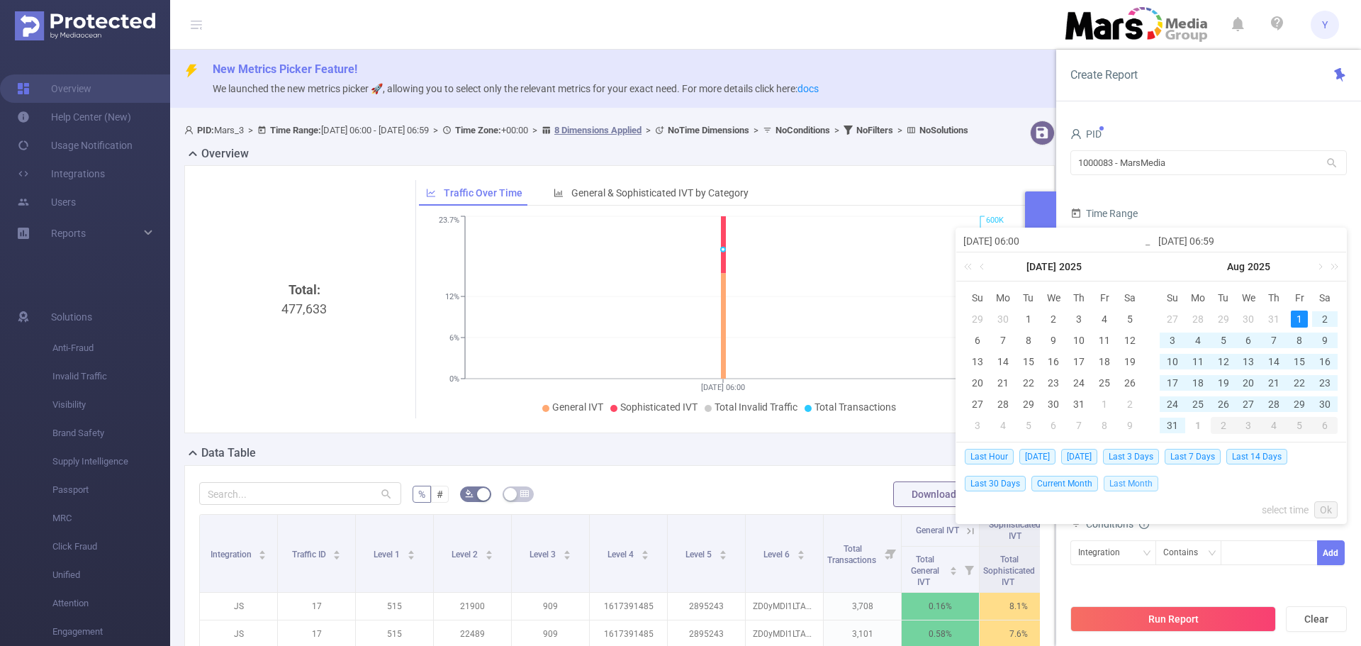
click at [1128, 483] on span "Last Month" at bounding box center [1131, 484] width 55 height 16
type input "[DATE] 00:00"
type input "[DATE] 23:59"
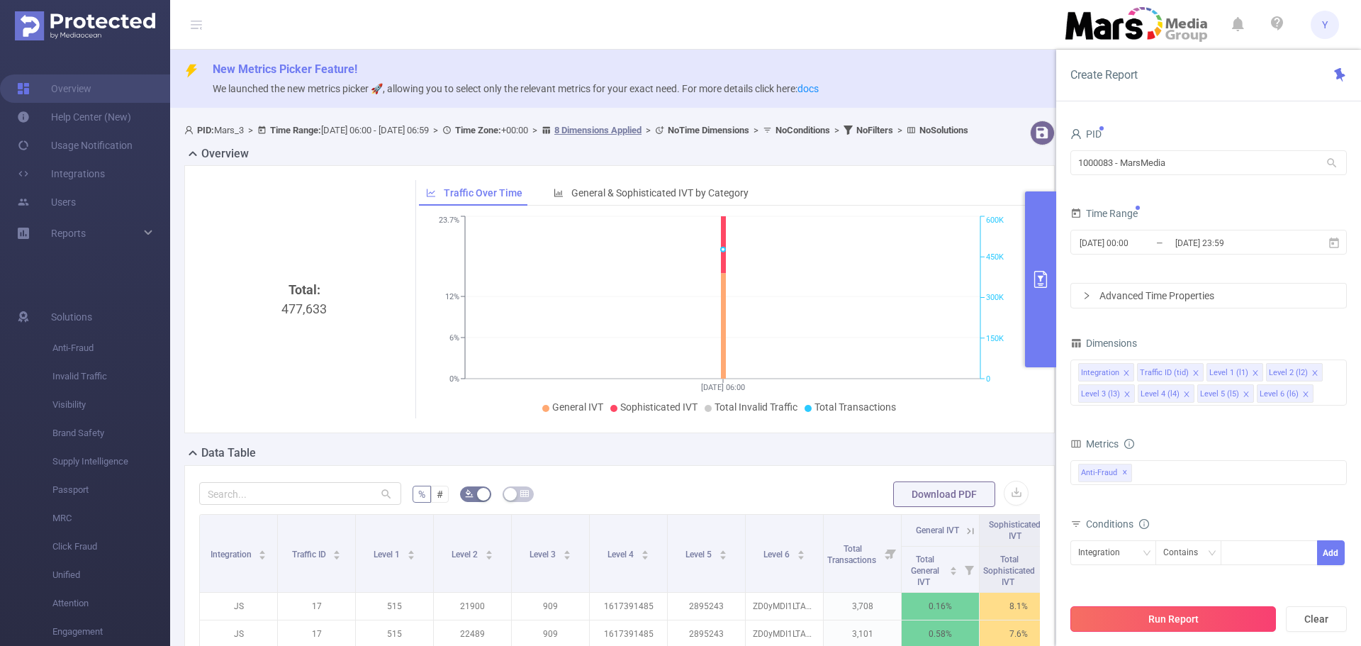
click at [1235, 616] on button "Run Report" at bounding box center [1174, 619] width 206 height 26
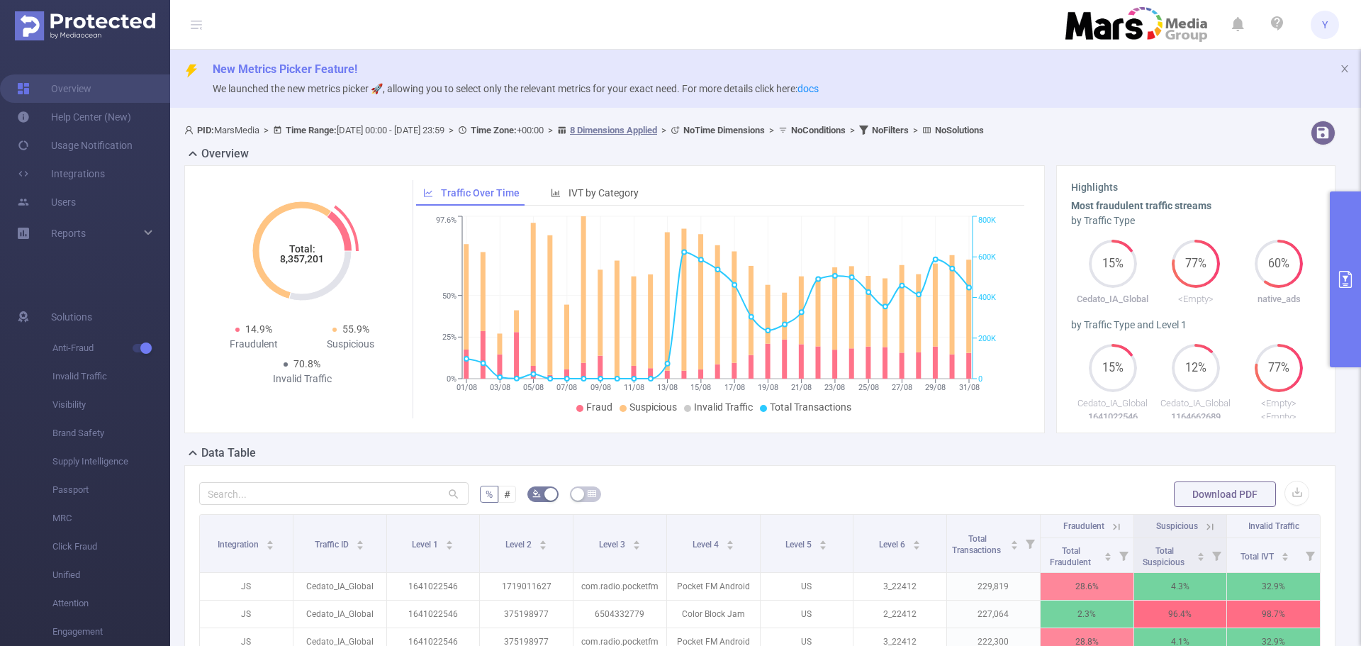
click at [315, 261] on tspan "8,357,201" at bounding box center [302, 258] width 44 height 11
copy tspan "8,357,201"
click at [319, 213] on icon "Total: 8,357,201" at bounding box center [302, 251] width 142 height 142
drag, startPoint x: 318, startPoint y: 247, endPoint x: 320, endPoint y: 259, distance: 12.8
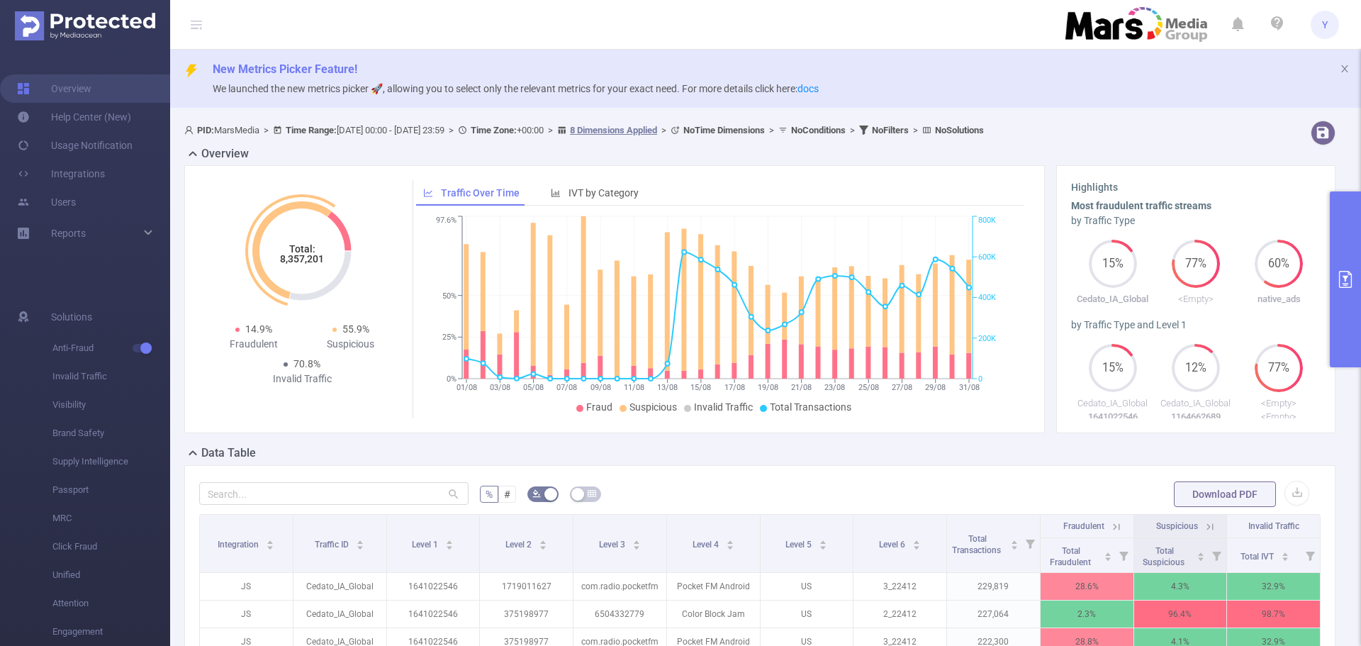
click at [320, 257] on icon "Total: 8,357,201" at bounding box center [302, 251] width 142 height 142
click at [328, 272] on icon "Total: 8,357,201" at bounding box center [302, 251] width 142 height 142
click at [1339, 272] on icon "primary" at bounding box center [1345, 279] width 17 height 17
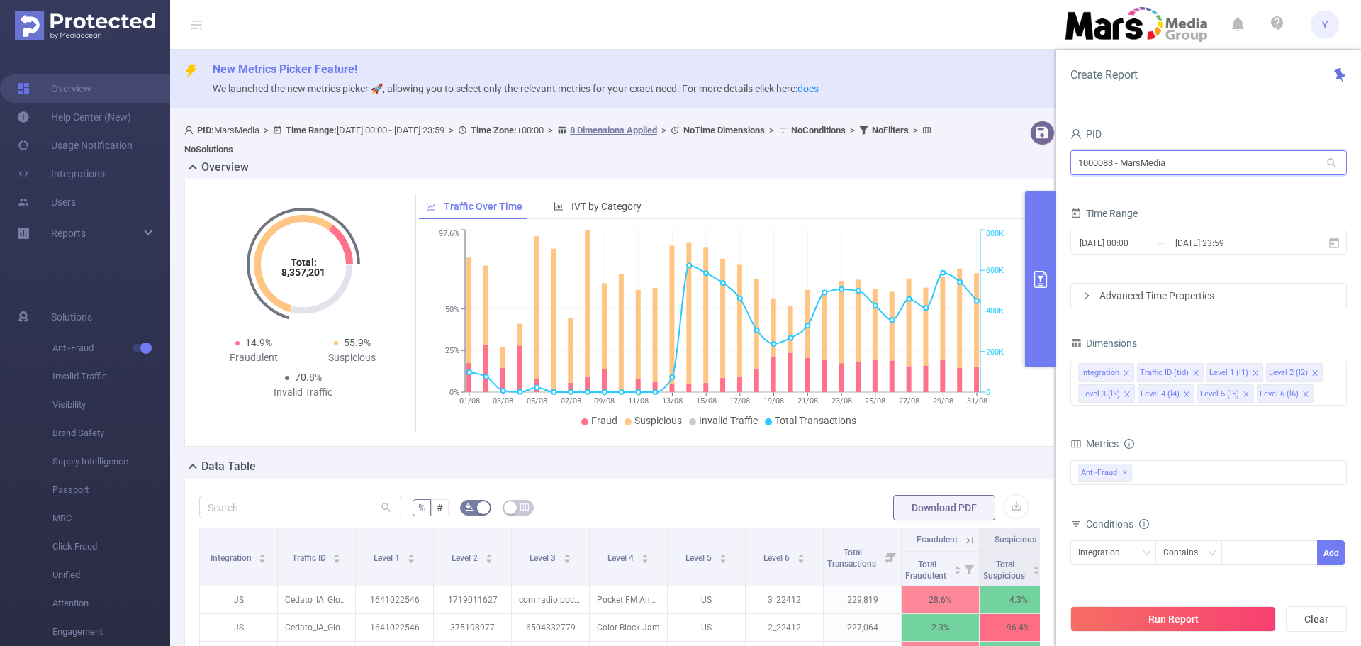
drag, startPoint x: 1202, startPoint y: 164, endPoint x: 774, endPoint y: 185, distance: 428.7
click at [809, 189] on section "PID: MarsMedia > Time Range: [DATE] 00:00 - [DATE] 23:59 > Time Zone: +00:00 > …" at bounding box center [765, 559] width 1191 height 888
click at [1102, 238] on li "1000053 - Mars_3" at bounding box center [1209, 237] width 277 height 23
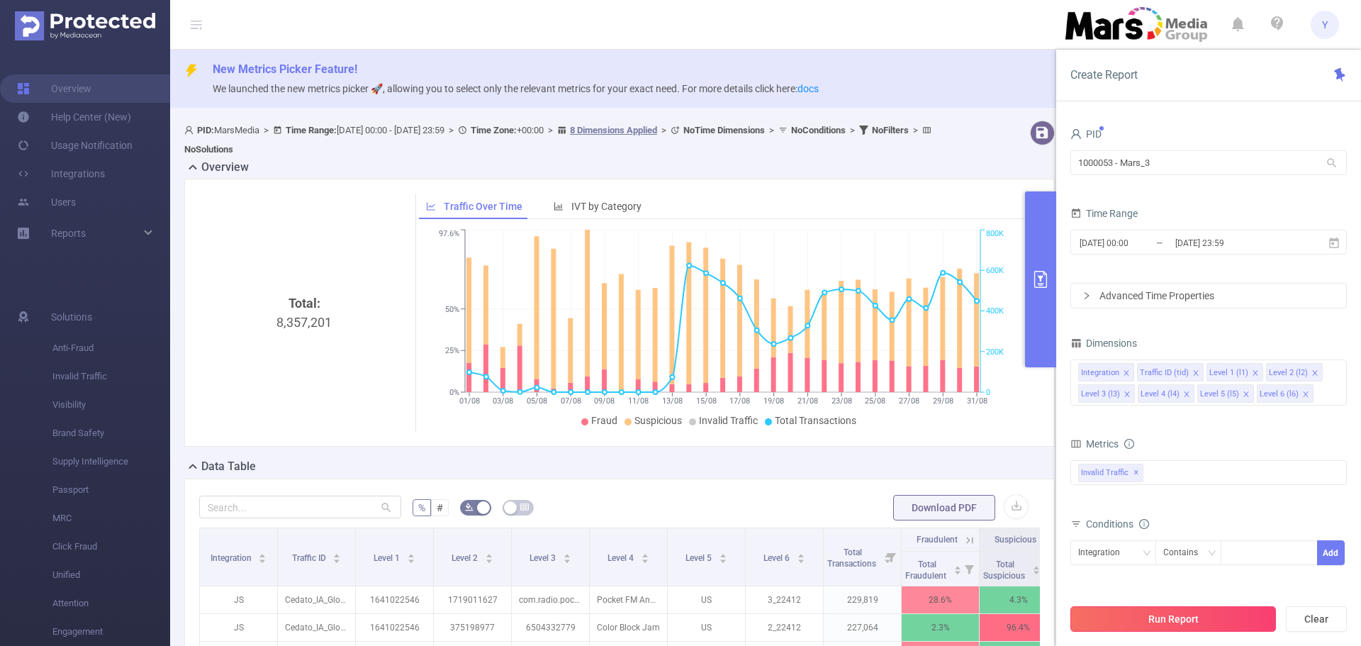
click at [1154, 617] on button "Run Report" at bounding box center [1174, 619] width 206 height 26
